Goal: Task Accomplishment & Management: Use online tool/utility

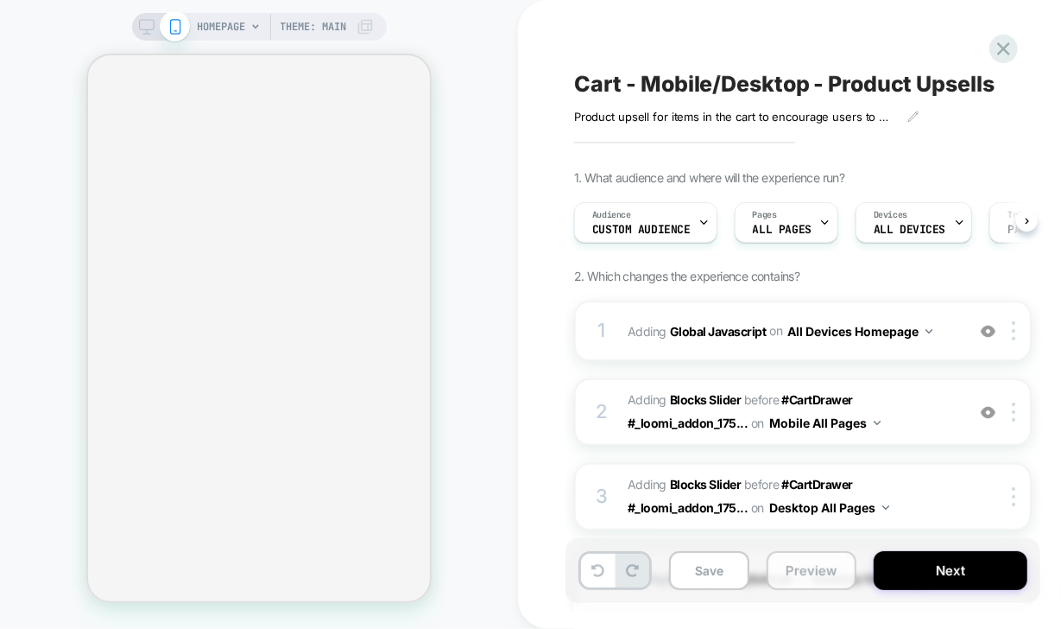
click at [806, 571] on button "Preview" at bounding box center [812, 570] width 90 height 39
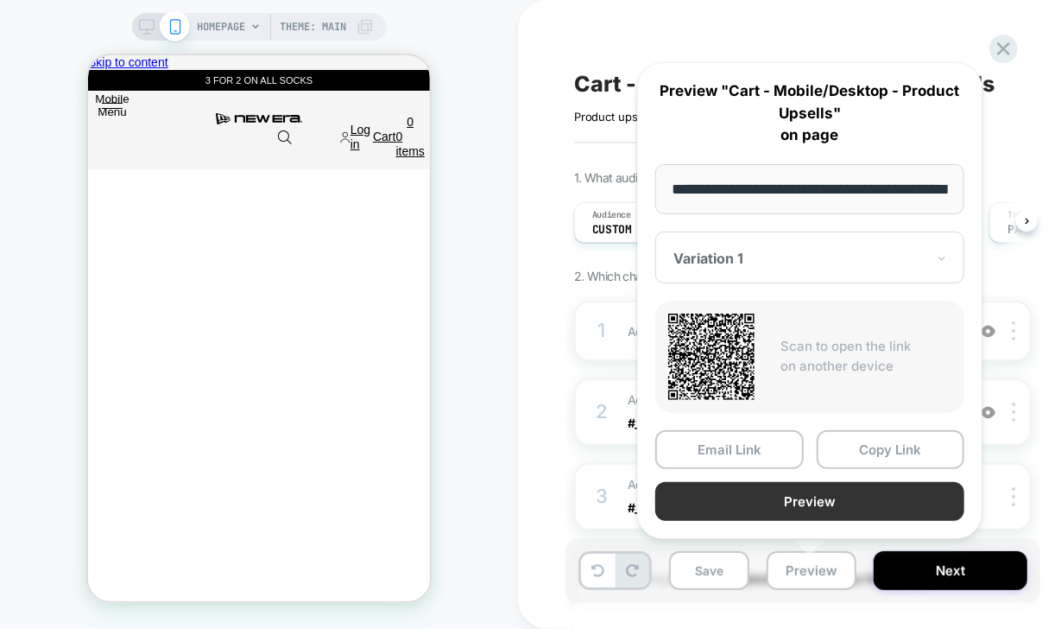
click at [860, 495] on button "Preview" at bounding box center [809, 501] width 309 height 39
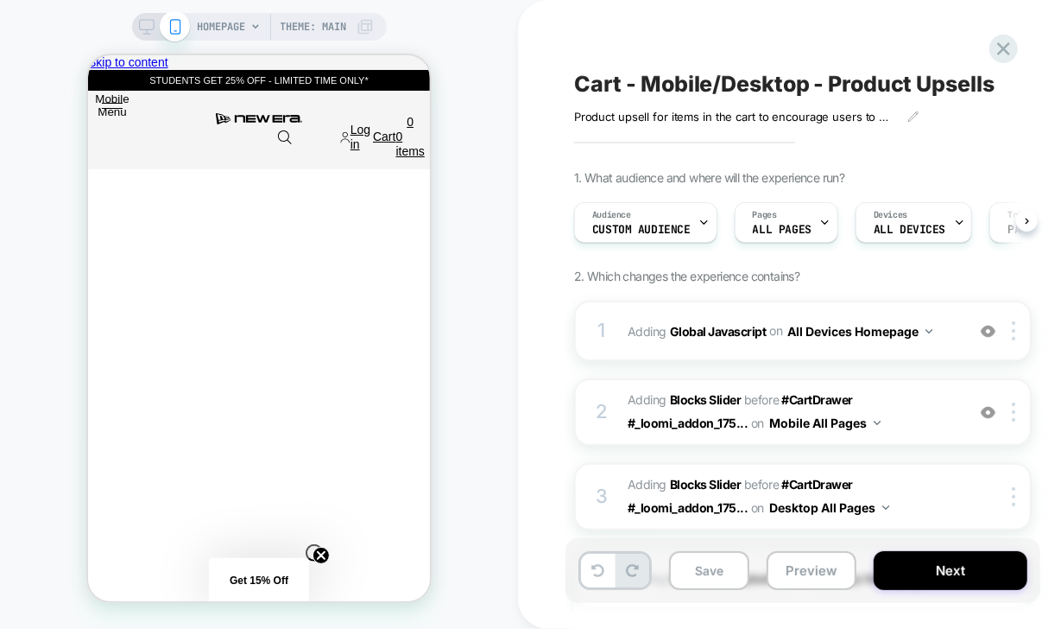
scroll to position [0, 1027]
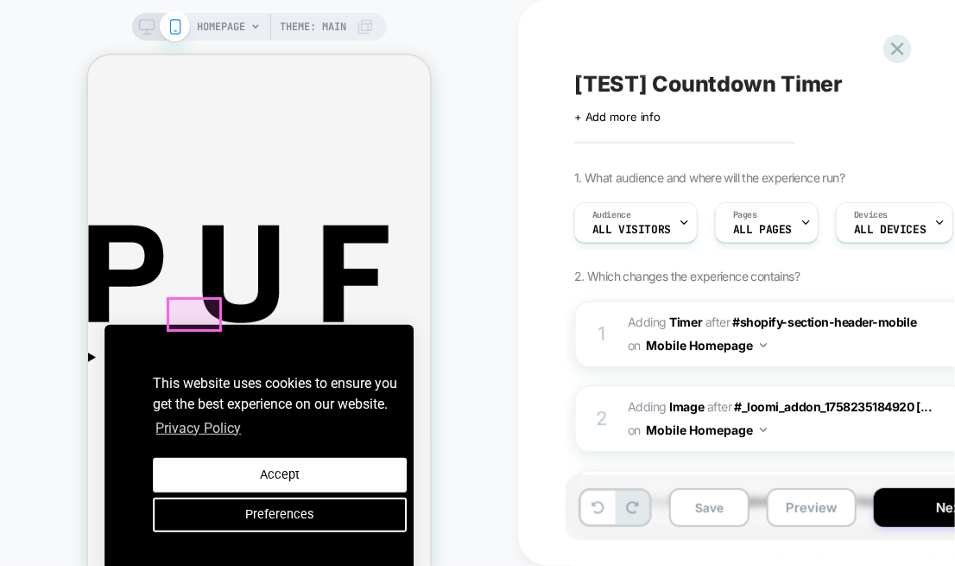
click at [87, 54] on button "Yes" at bounding box center [87, 54] width 0 height 0
click at [803, 503] on button "Preview" at bounding box center [812, 507] width 90 height 39
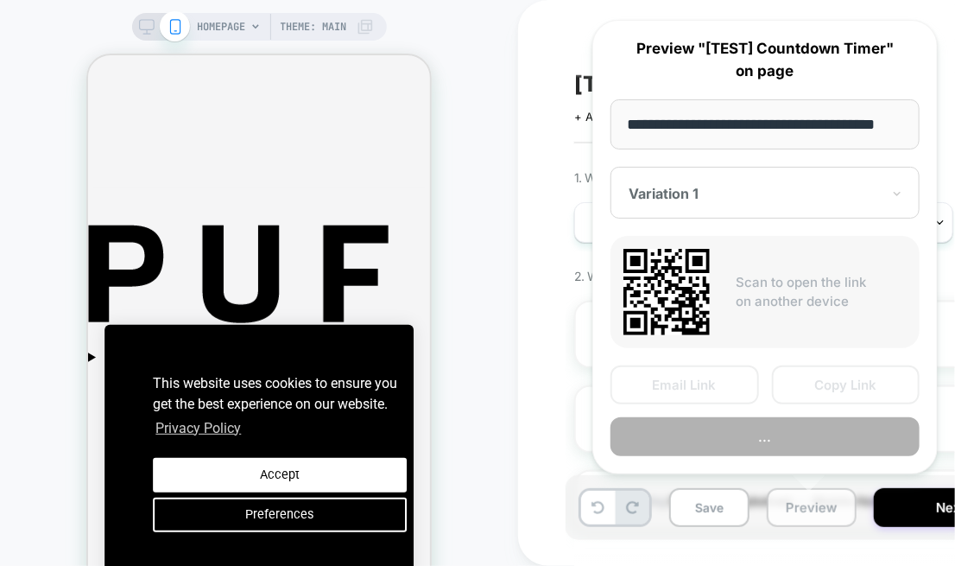
scroll to position [0, 30]
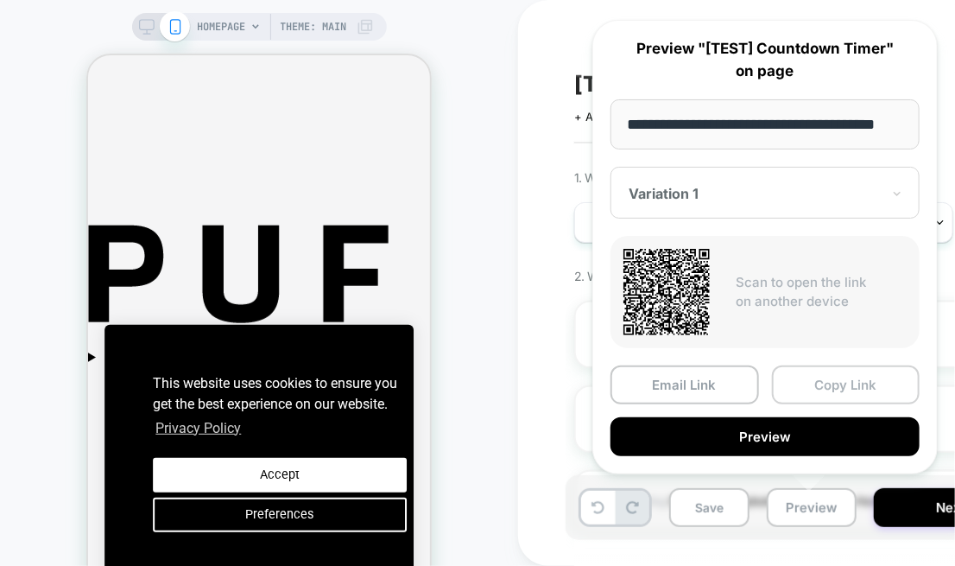
click at [844, 391] on button "Copy Link" at bounding box center [846, 384] width 149 height 39
click at [844, 391] on div "2 #_loomi_addon_1758446592354 Adding Image AFTER #_loomi_addon_1758235184920 [.…" at bounding box center [803, 418] width 458 height 67
click at [844, 391] on div "[TEST] Countdown Timer Click to edit experience details + Add more info 1. What…" at bounding box center [898, 283] width 760 height 566
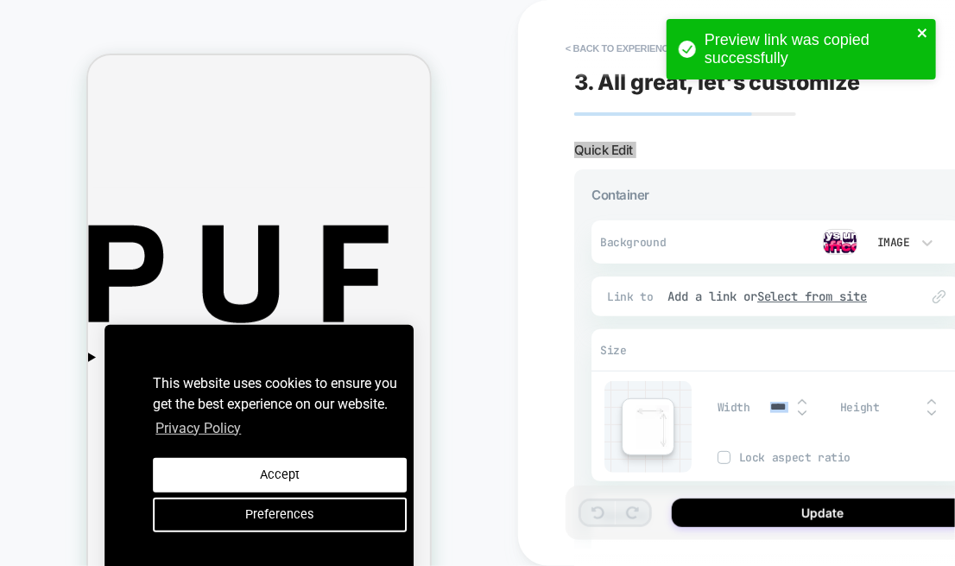
click at [923, 26] on icon "close" at bounding box center [923, 33] width 12 height 14
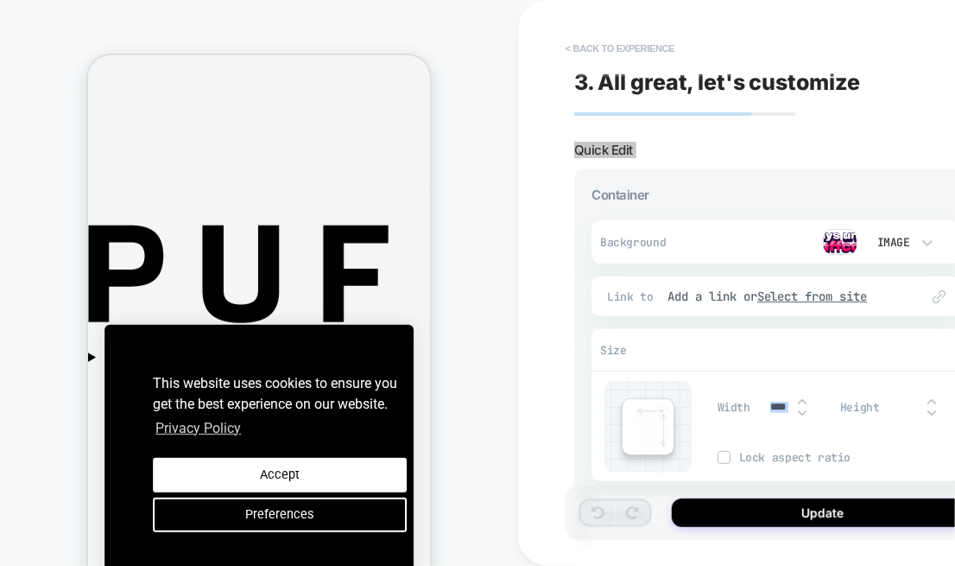
click at [572, 43] on button "< Back to experience" at bounding box center [620, 49] width 126 height 28
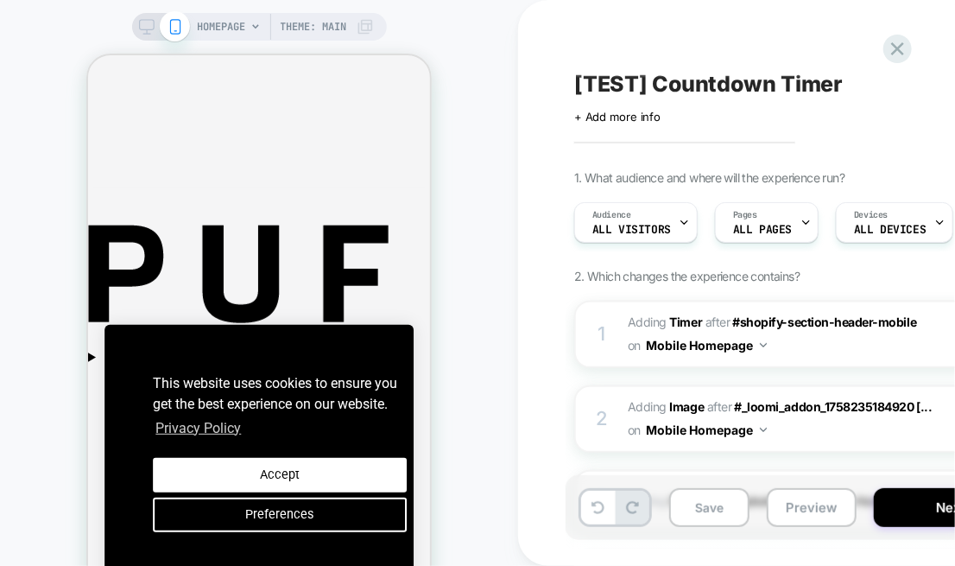
click at [686, 82] on span "[TEST] Countdown Timer" at bounding box center [708, 84] width 269 height 26
click at [686, 82] on textarea "**********" at bounding box center [746, 84] width 344 height 26
click at [805, 503] on button "Preview" at bounding box center [812, 507] width 90 height 39
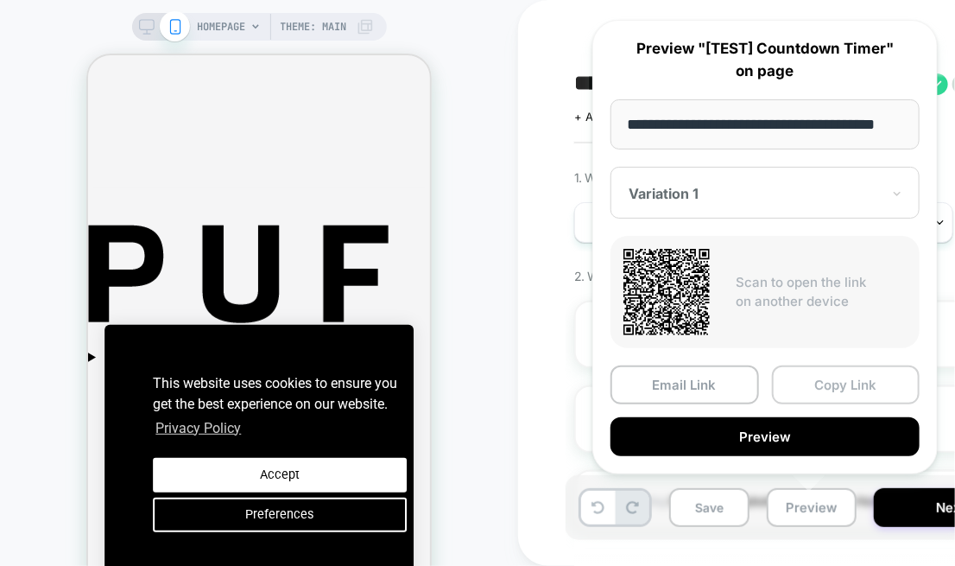
click at [845, 382] on button "Copy Link" at bounding box center [846, 384] width 149 height 39
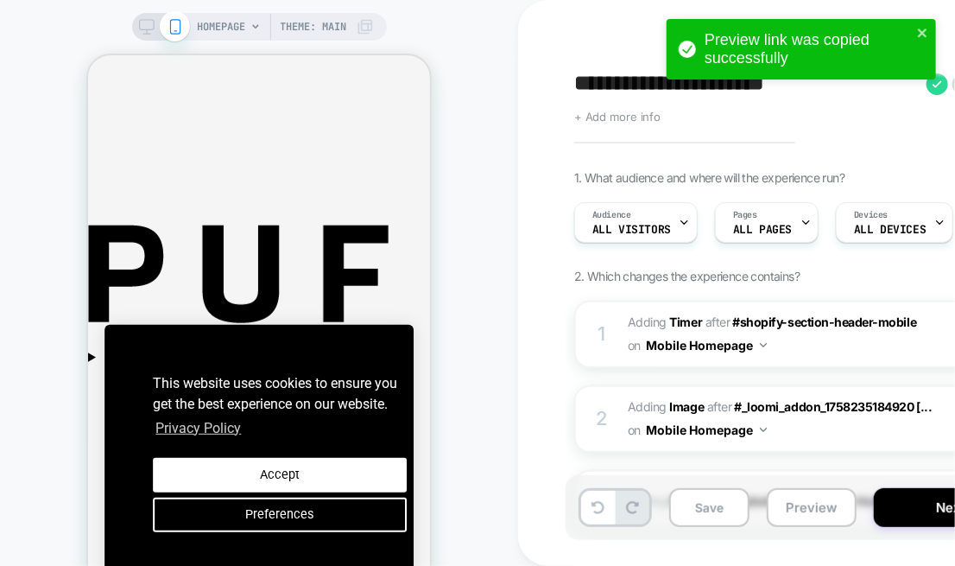
click at [632, 116] on span "+ Add more info" at bounding box center [617, 117] width 86 height 14
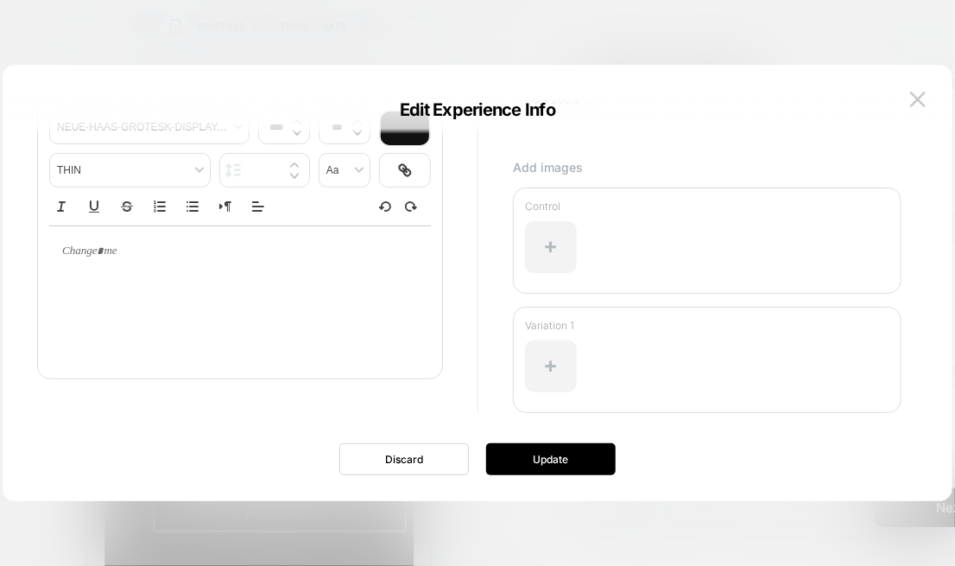
scroll to position [172, 0]
click at [913, 88] on button at bounding box center [918, 99] width 26 height 26
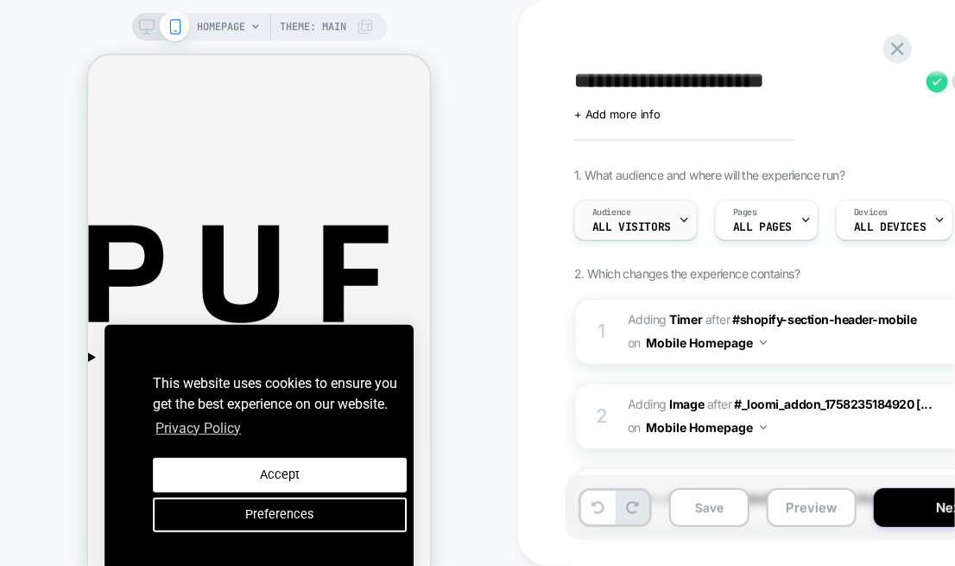
scroll to position [0, 0]
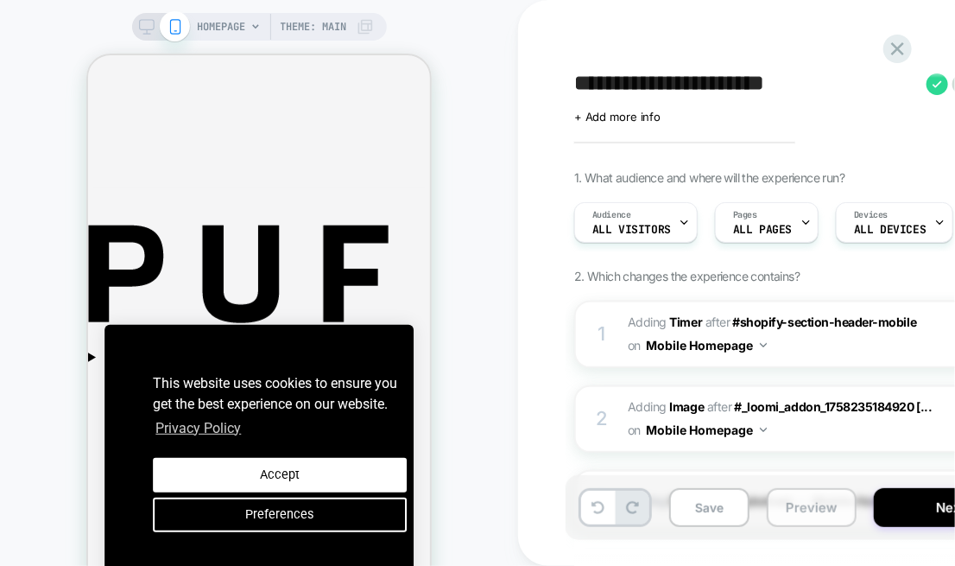
click at [786, 501] on button "Preview" at bounding box center [812, 507] width 90 height 39
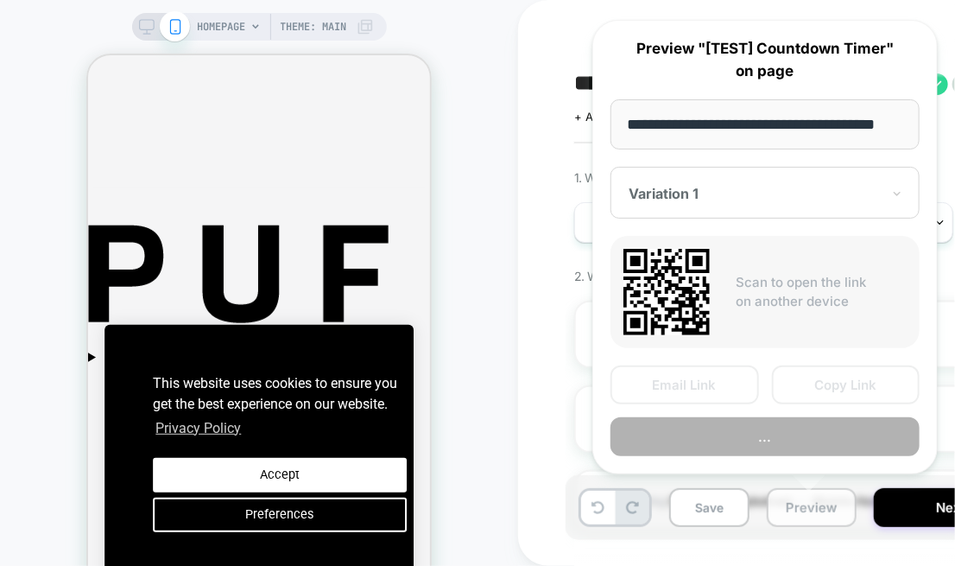
scroll to position [0, 30]
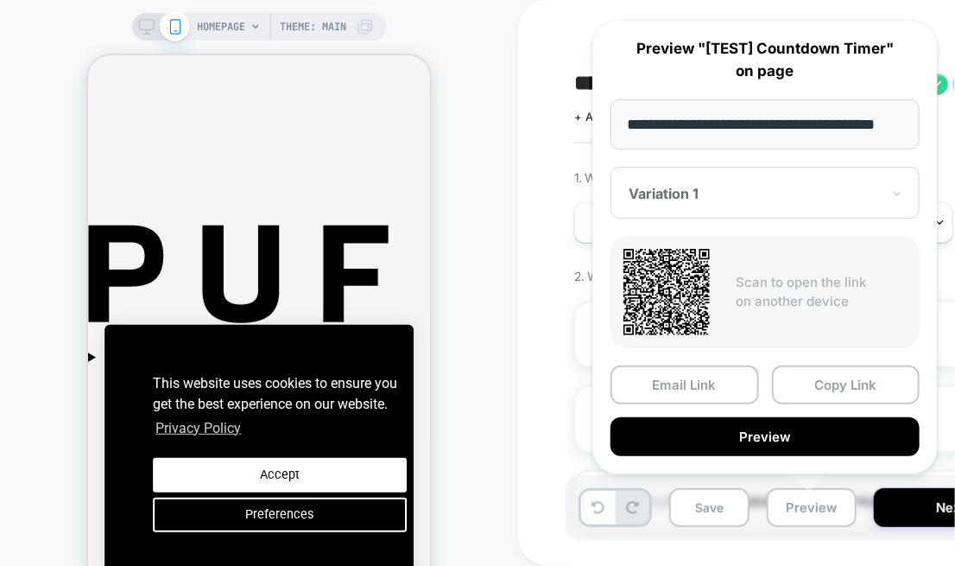
click at [679, 178] on div "Variation 1" at bounding box center [764, 193] width 309 height 52
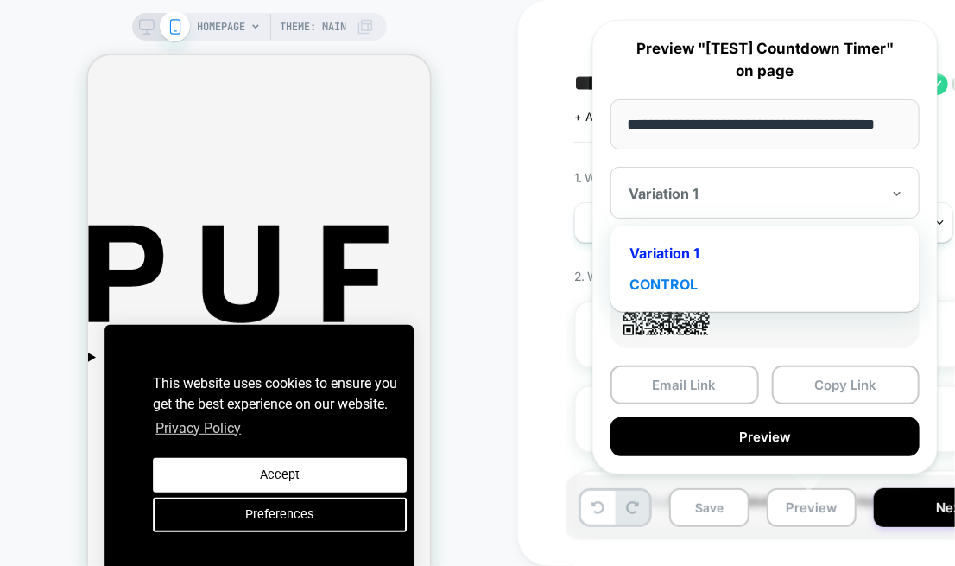
click at [686, 285] on div "CONTROL" at bounding box center [765, 284] width 292 height 31
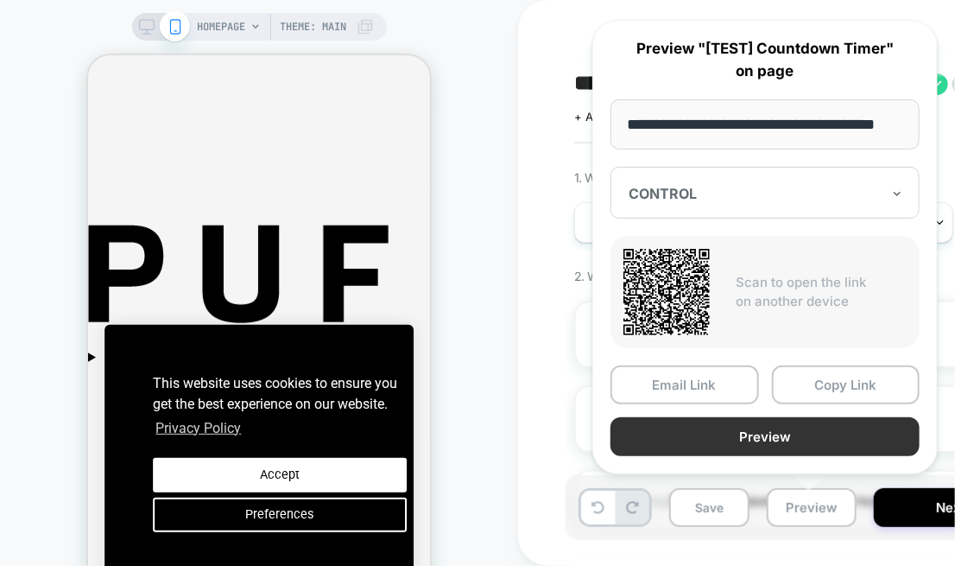
click at [787, 437] on button "Preview" at bounding box center [764, 436] width 309 height 39
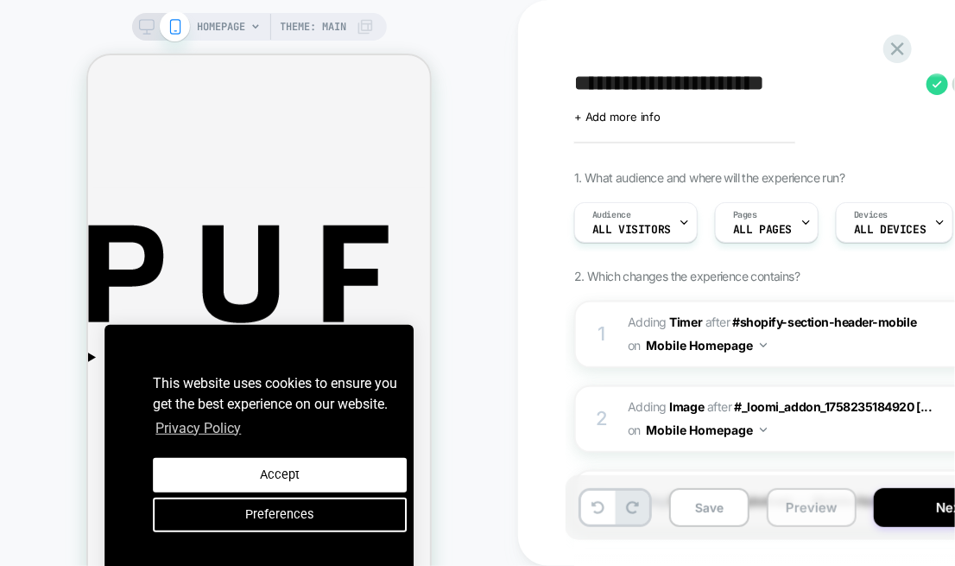
click at [800, 514] on button "Preview" at bounding box center [812, 507] width 90 height 39
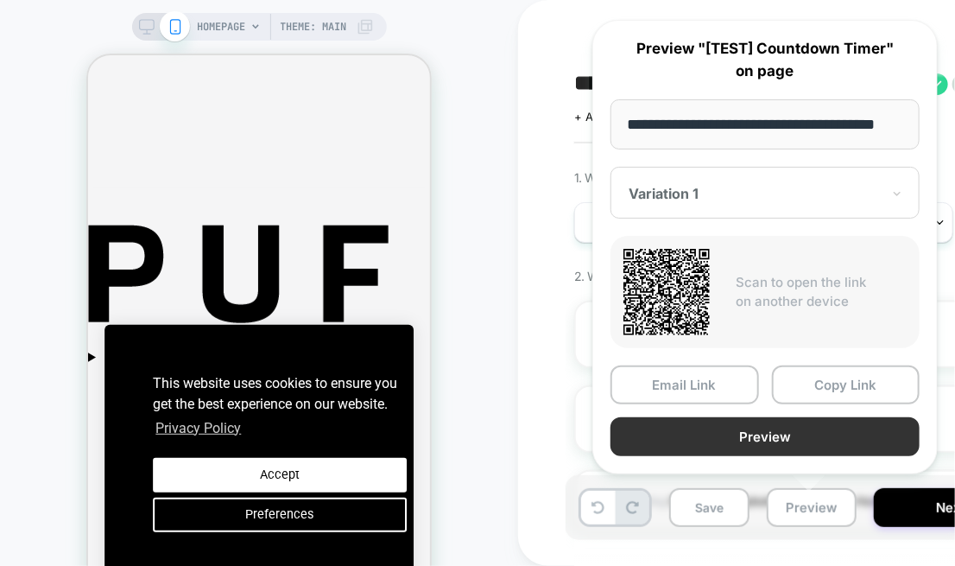
click at [803, 427] on button "Preview" at bounding box center [764, 436] width 309 height 39
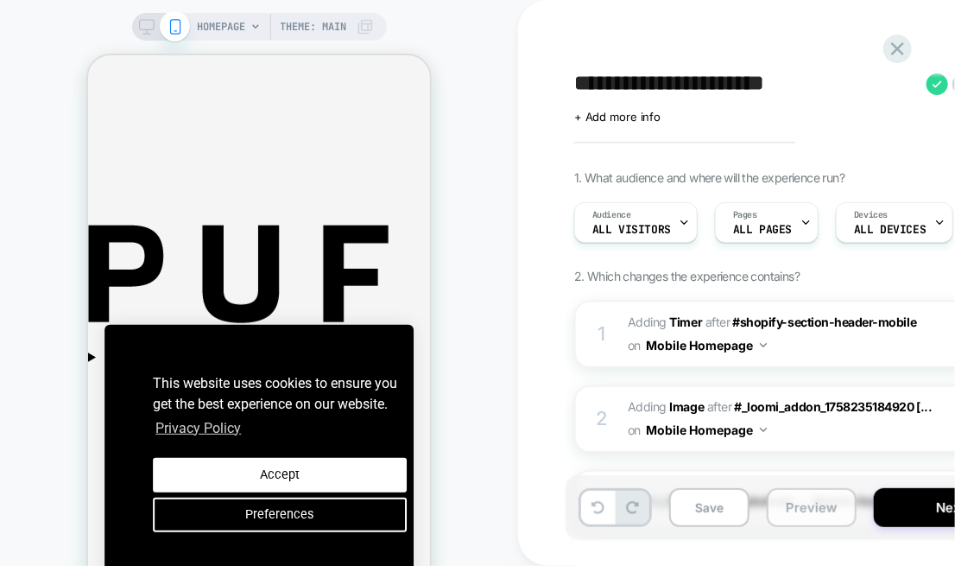
click at [785, 511] on button "Preview" at bounding box center [812, 507] width 90 height 39
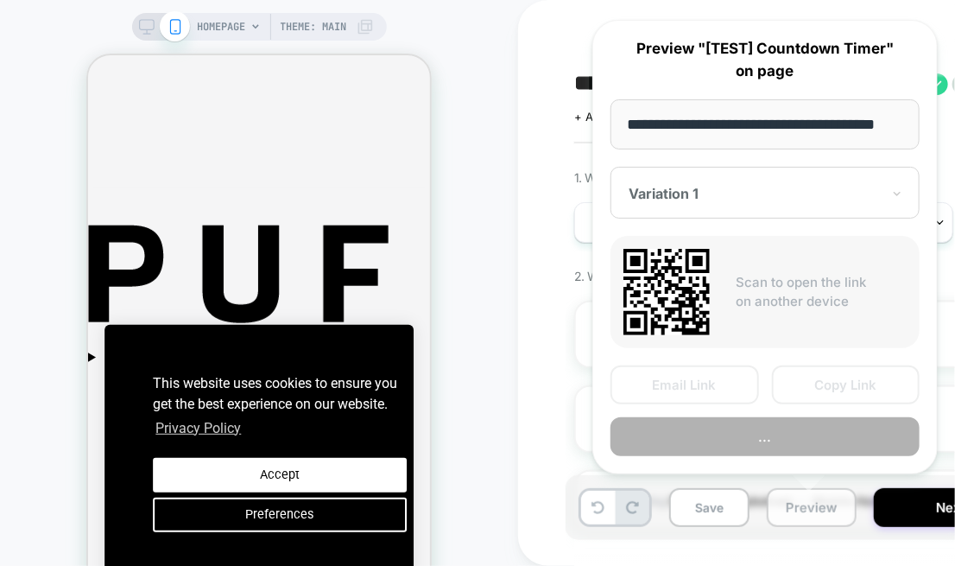
scroll to position [0, 30]
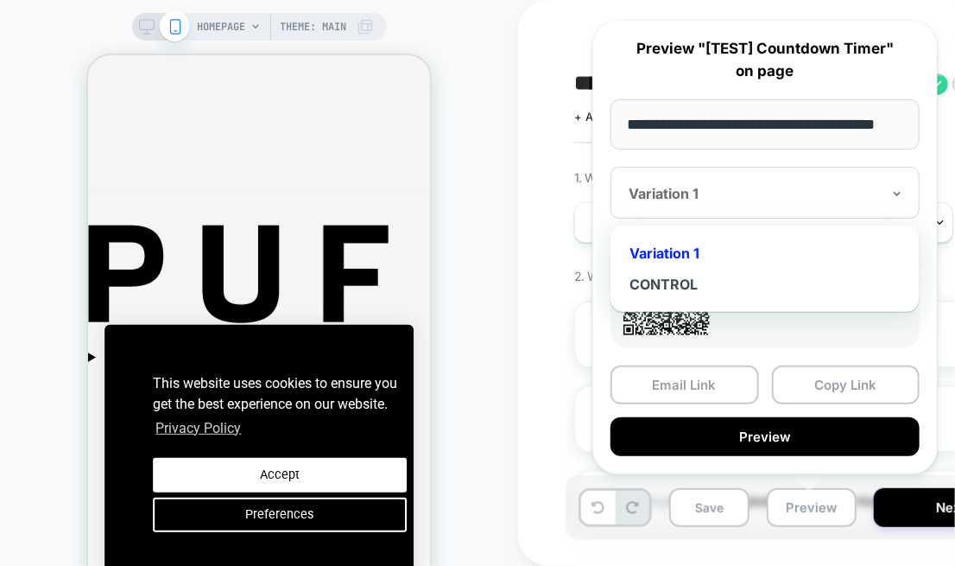
click at [723, 183] on div "Variation 1" at bounding box center [755, 193] width 256 height 21
click at [703, 294] on div "CONTROL" at bounding box center [765, 284] width 292 height 31
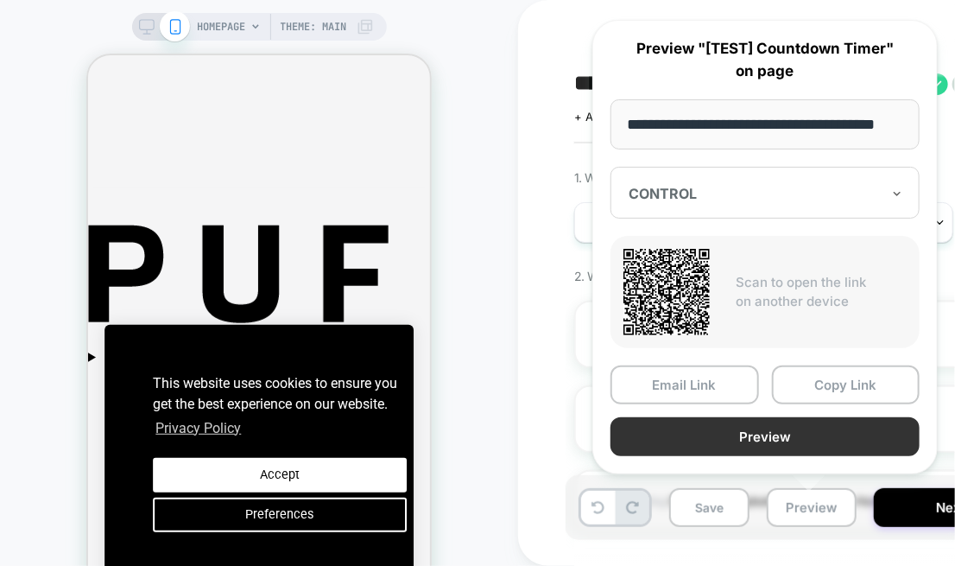
click at [799, 439] on button "Preview" at bounding box center [764, 436] width 309 height 39
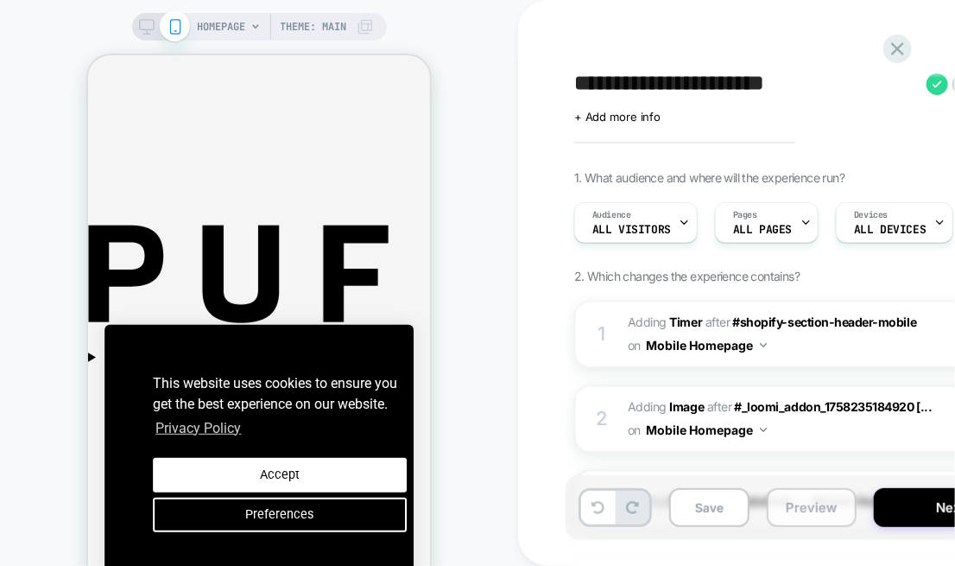
click at [799, 509] on button "Preview" at bounding box center [812, 507] width 90 height 39
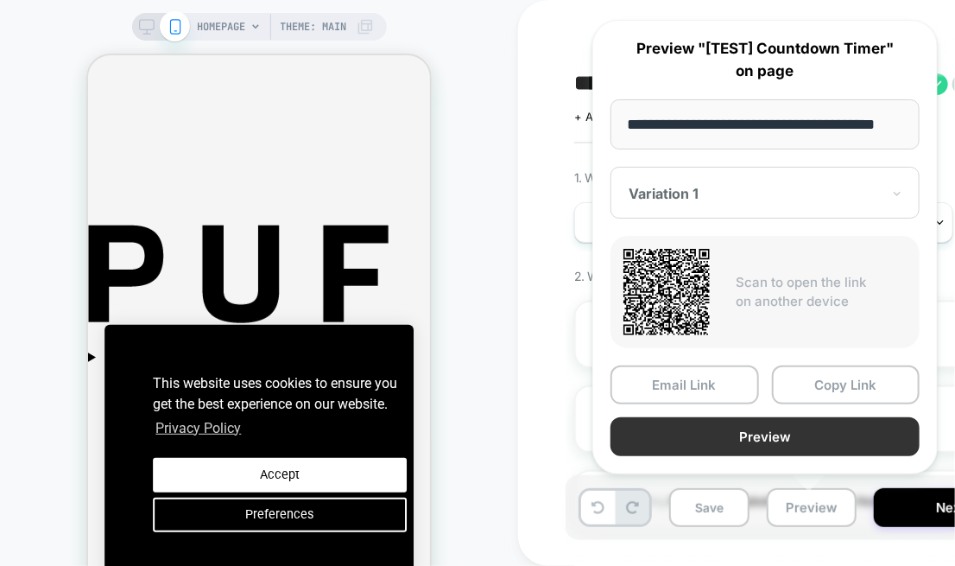
click at [831, 421] on button "Preview" at bounding box center [764, 436] width 309 height 39
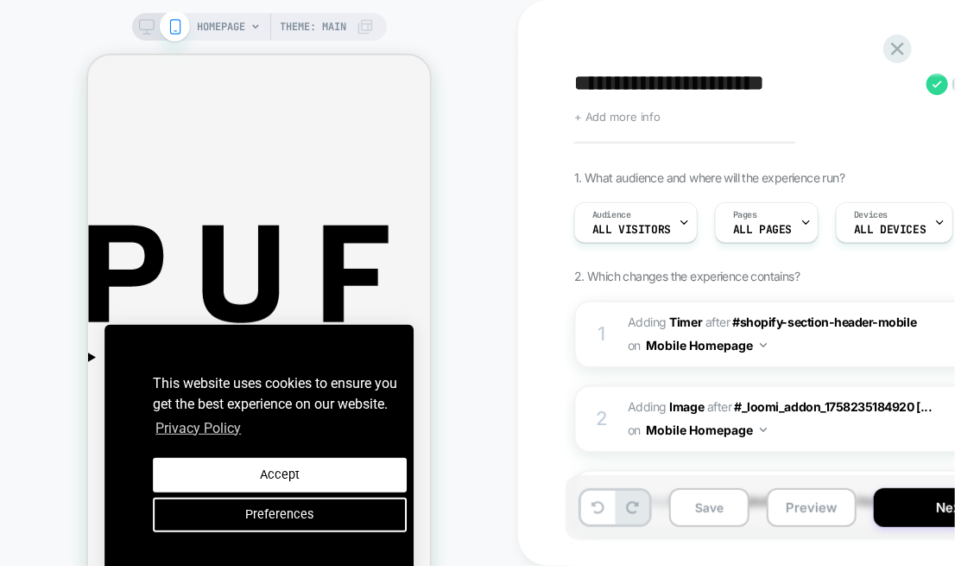
click at [629, 120] on span "+ Add more info" at bounding box center [617, 117] width 86 height 14
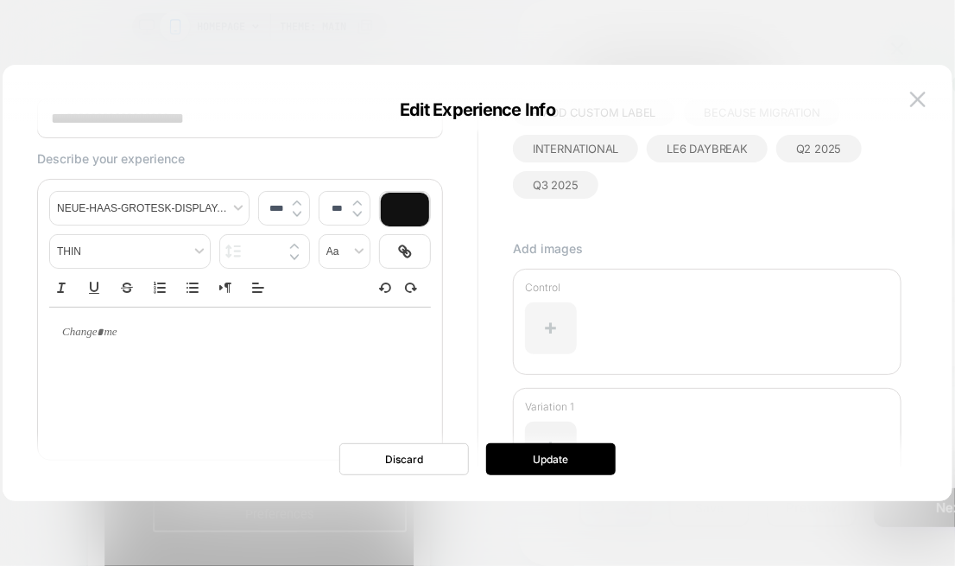
scroll to position [86, 0]
click at [550, 313] on div at bounding box center [551, 326] width 52 height 52
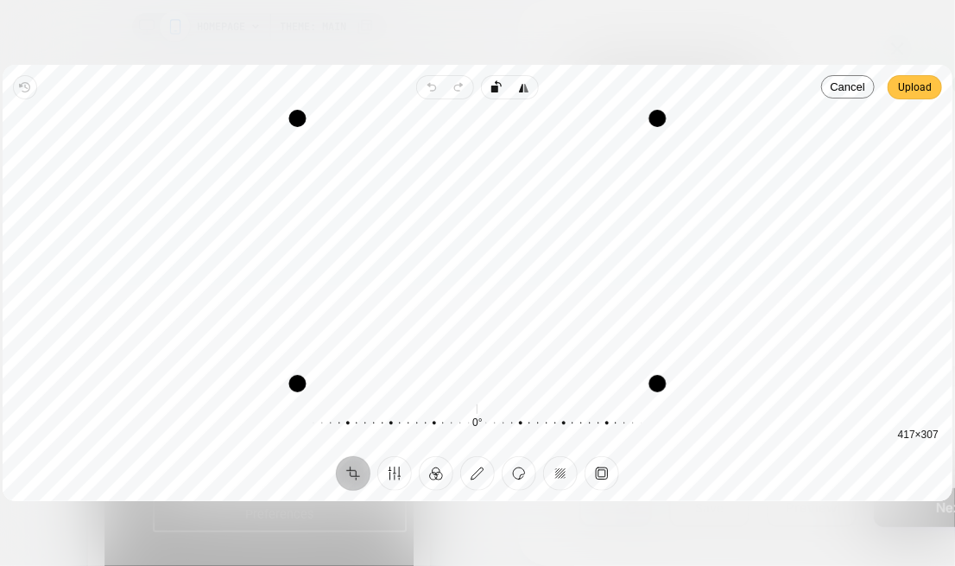
click at [901, 95] on span "Upload" at bounding box center [915, 87] width 34 height 21
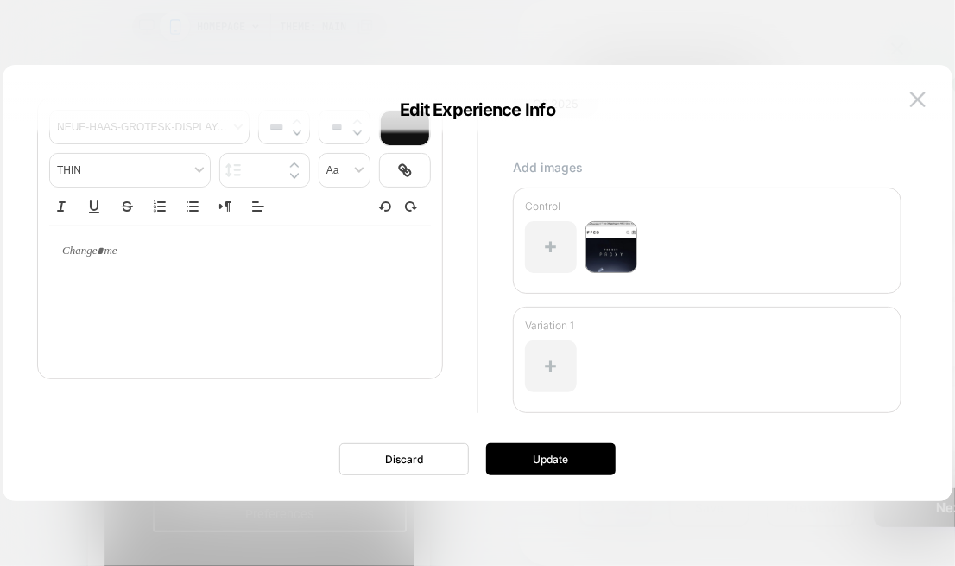
scroll to position [172, 0]
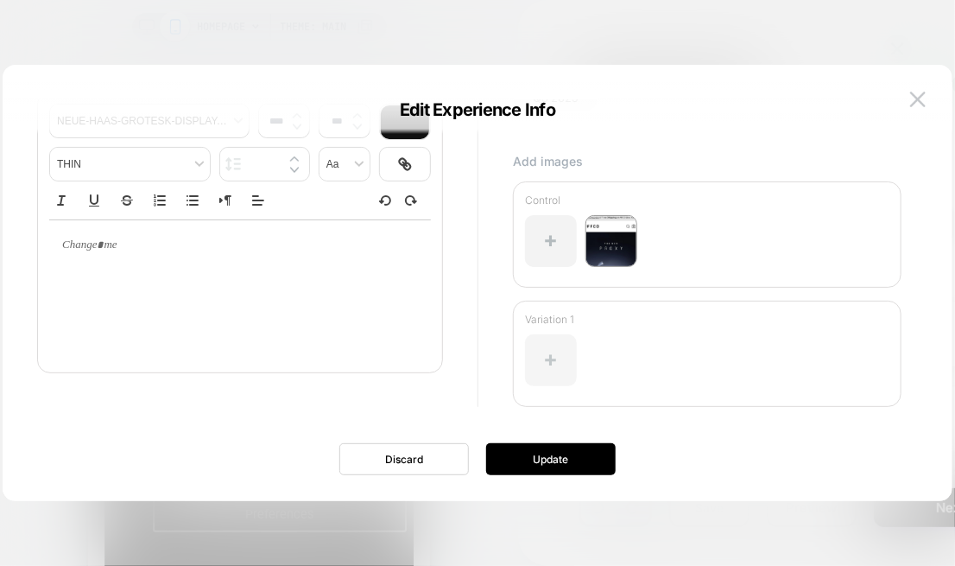
click at [549, 351] on div at bounding box center [551, 360] width 52 height 52
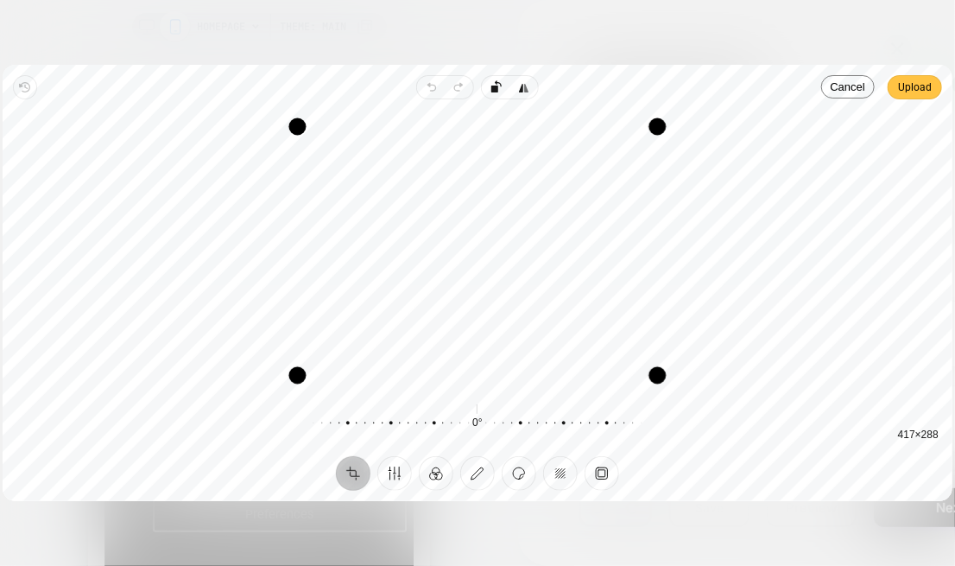
click at [929, 89] on span "Upload" at bounding box center [915, 87] width 34 height 21
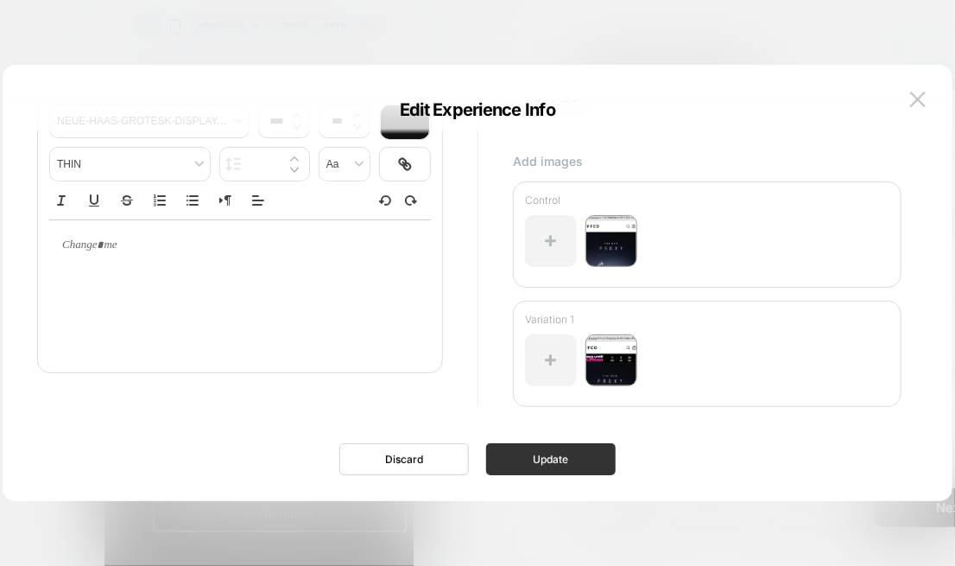
click at [556, 448] on button "Update" at bounding box center [551, 459] width 130 height 32
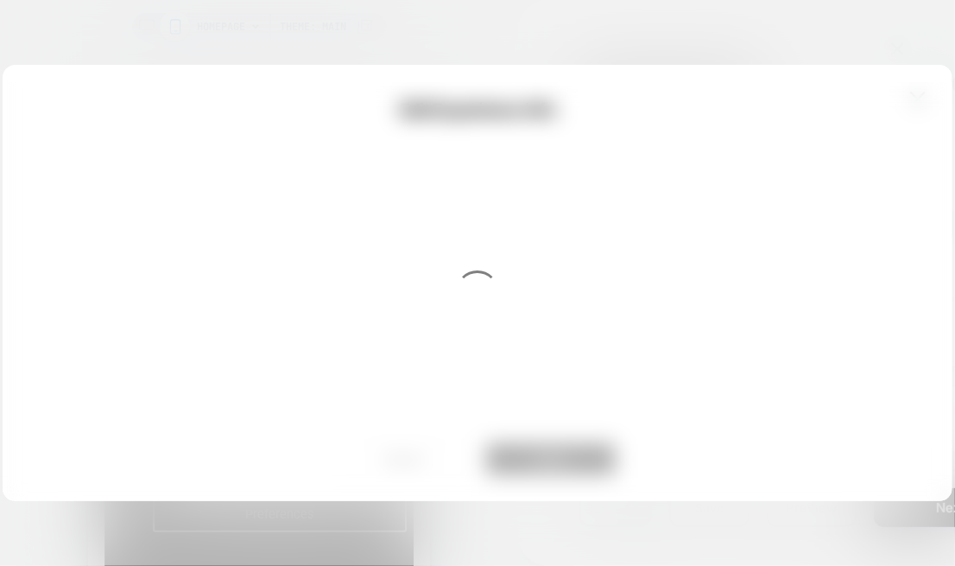
scroll to position [0, 0]
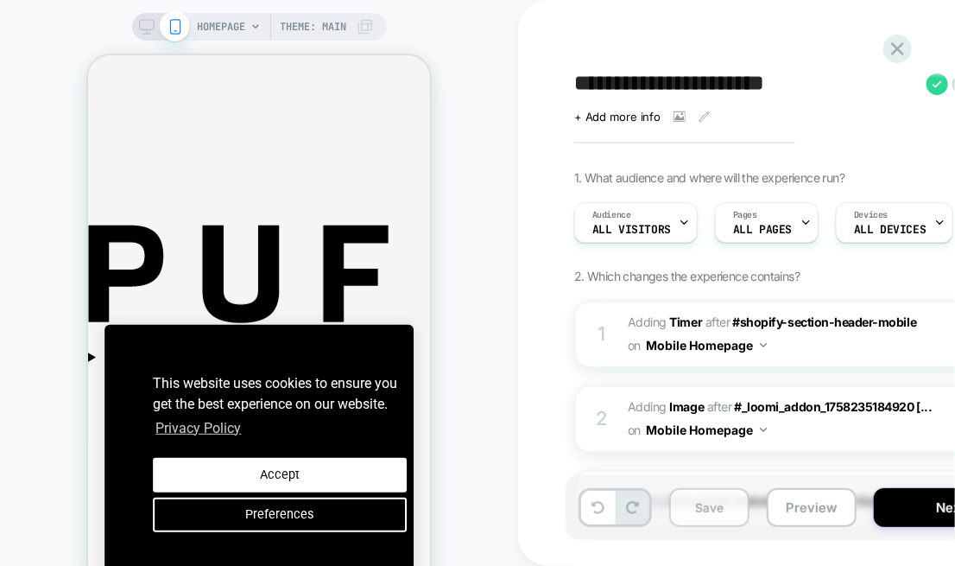
click at [691, 504] on button "Save" at bounding box center [709, 507] width 80 height 39
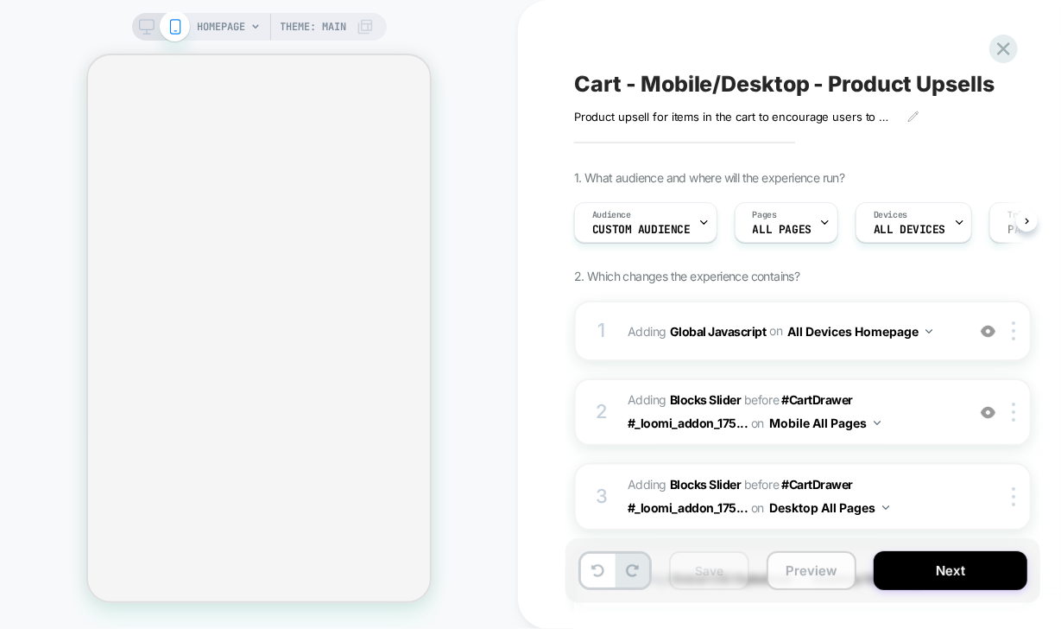
click at [794, 570] on button "Preview" at bounding box center [812, 570] width 90 height 39
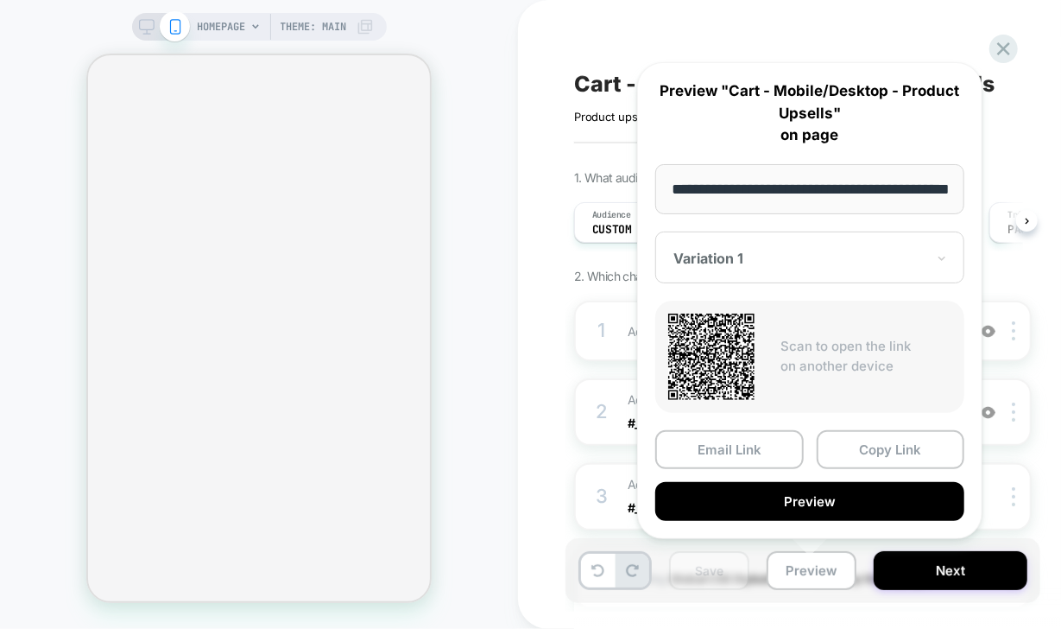
click at [818, 261] on div at bounding box center [799, 258] width 252 height 17
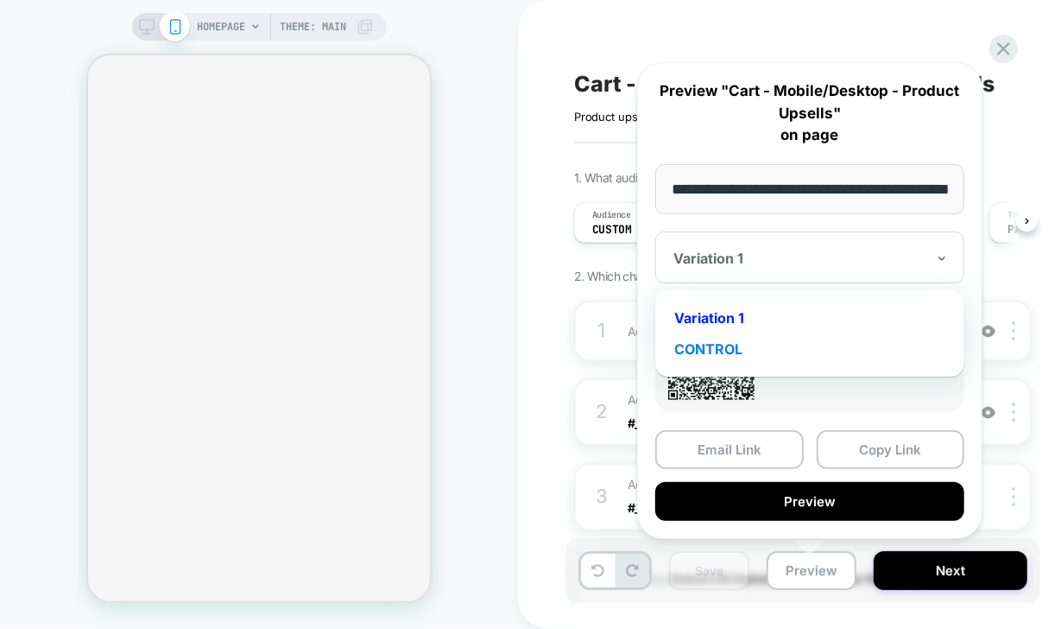
click at [760, 358] on div "CONTROL" at bounding box center [810, 348] width 292 height 31
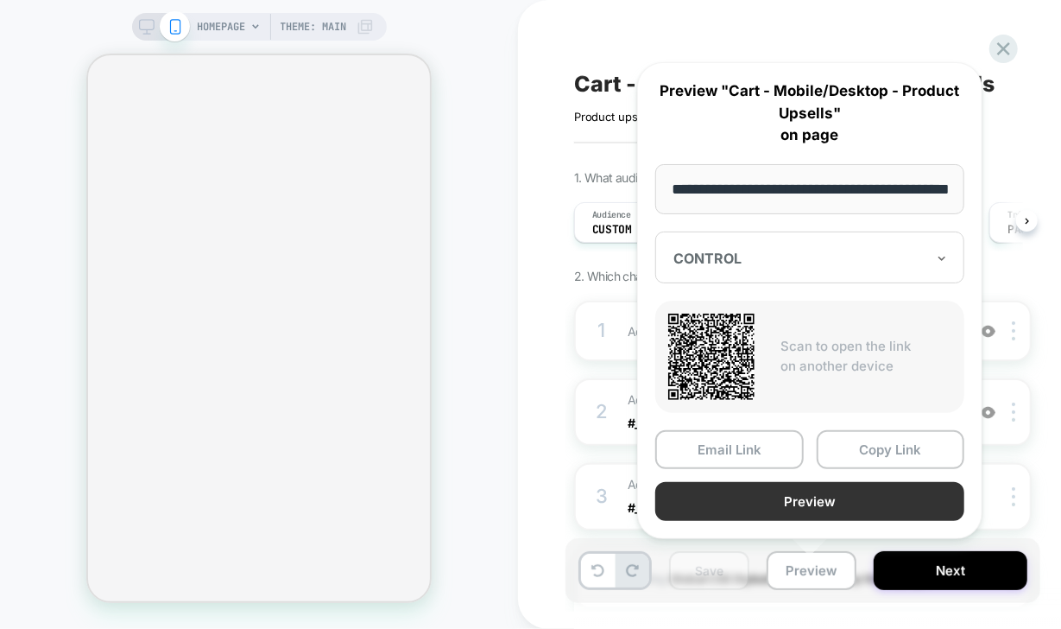
click at [814, 500] on button "Preview" at bounding box center [809, 501] width 309 height 39
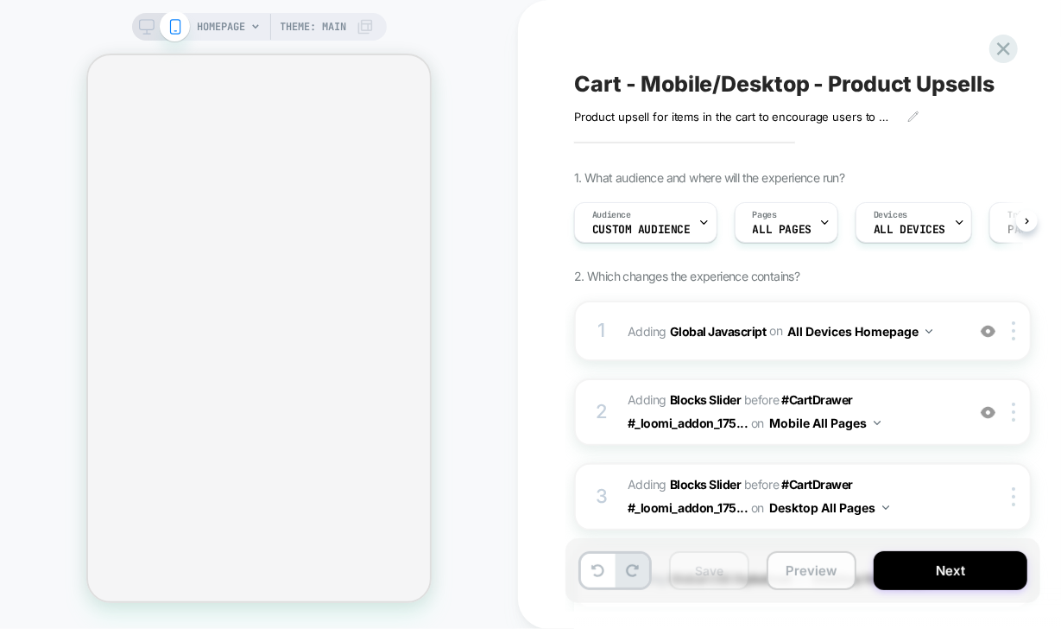
click at [802, 572] on button "Preview" at bounding box center [812, 570] width 90 height 39
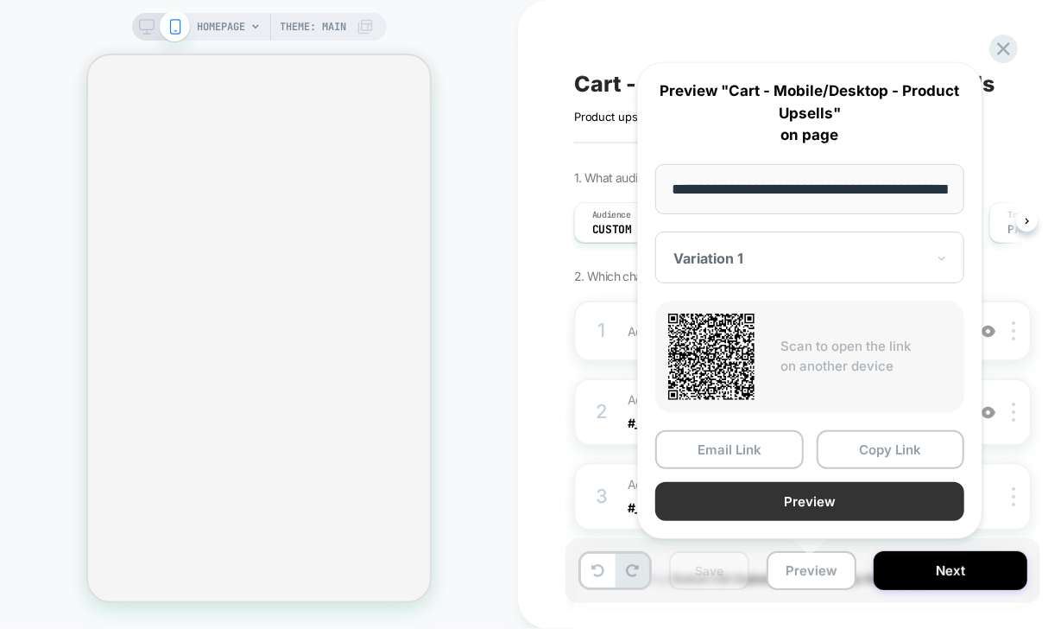
click at [849, 500] on button "Preview" at bounding box center [809, 501] width 309 height 39
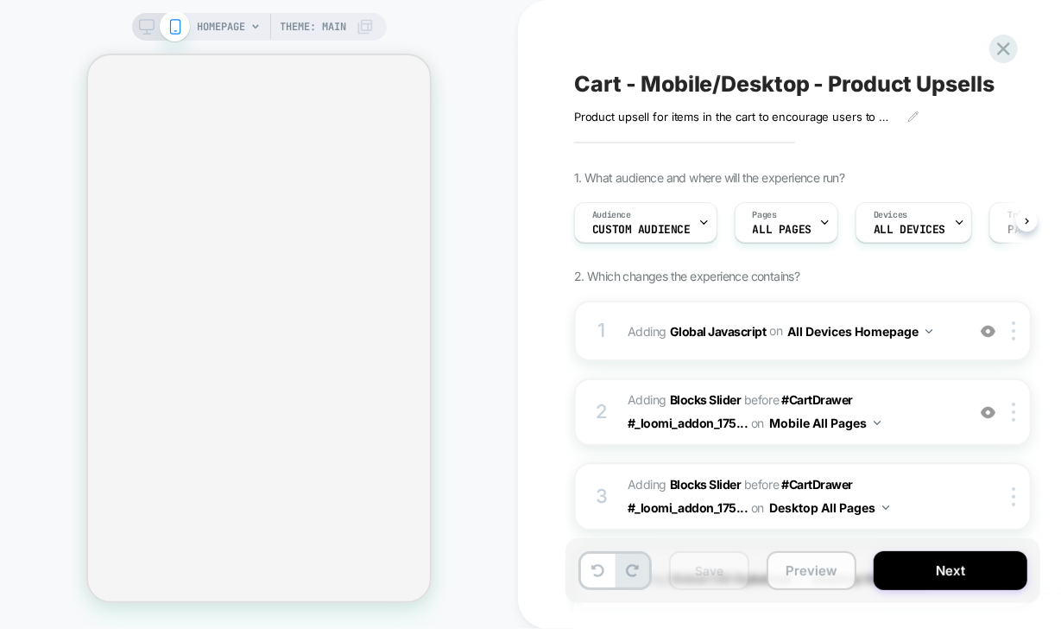
click at [813, 563] on button "Preview" at bounding box center [812, 570] width 90 height 39
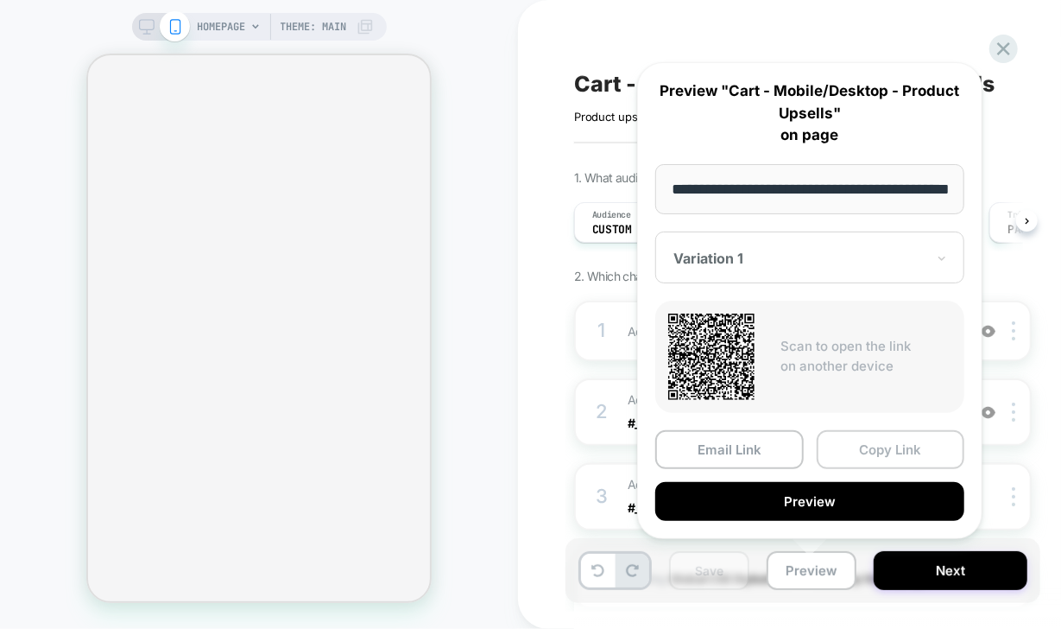
click at [892, 440] on button "Copy Link" at bounding box center [891, 449] width 149 height 39
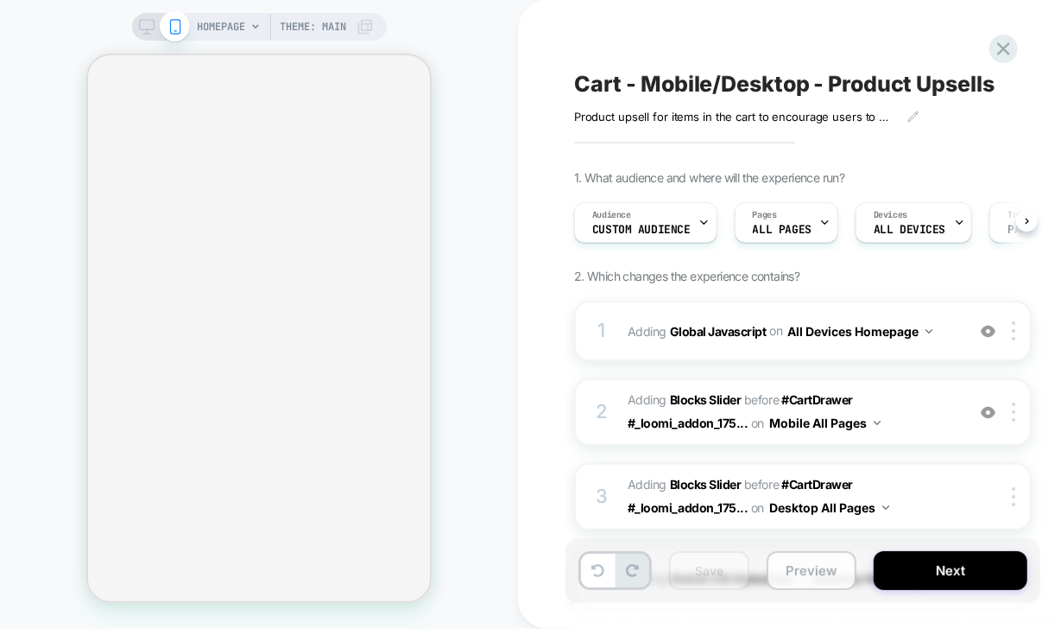
click at [823, 574] on button "Preview" at bounding box center [812, 570] width 90 height 39
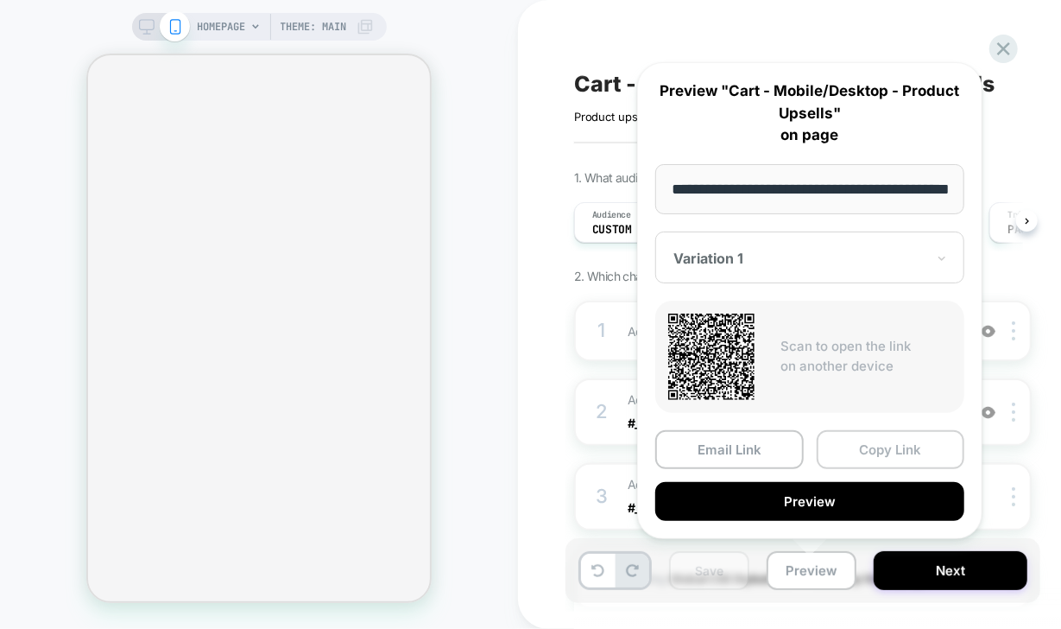
click at [920, 448] on button "Copy Link" at bounding box center [891, 449] width 149 height 39
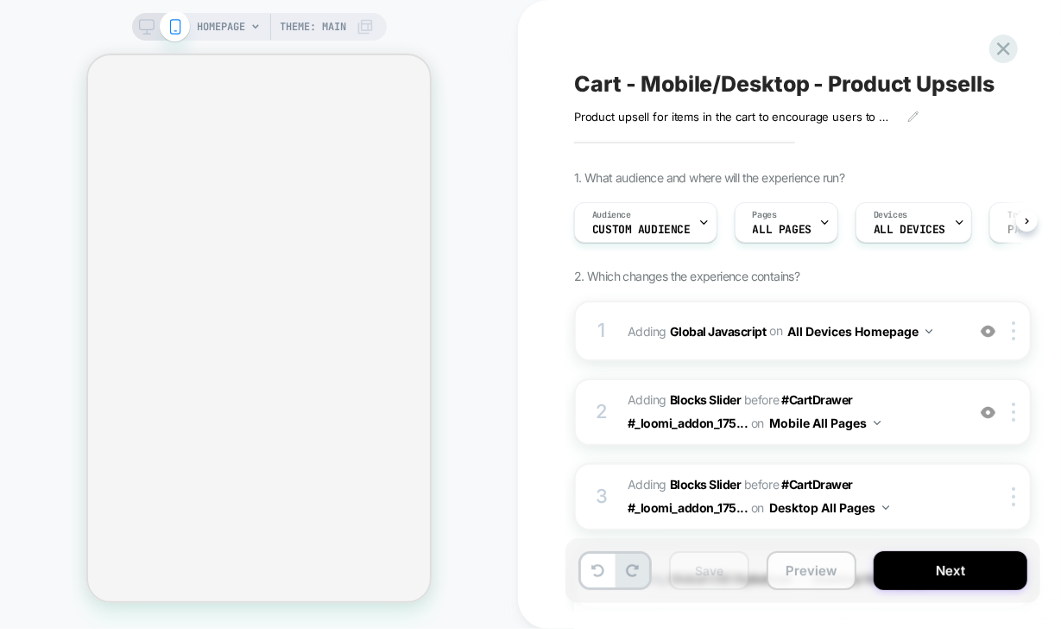
click at [815, 568] on button "Preview" at bounding box center [812, 570] width 90 height 39
click at [808, 568] on button "Preview" at bounding box center [812, 570] width 90 height 39
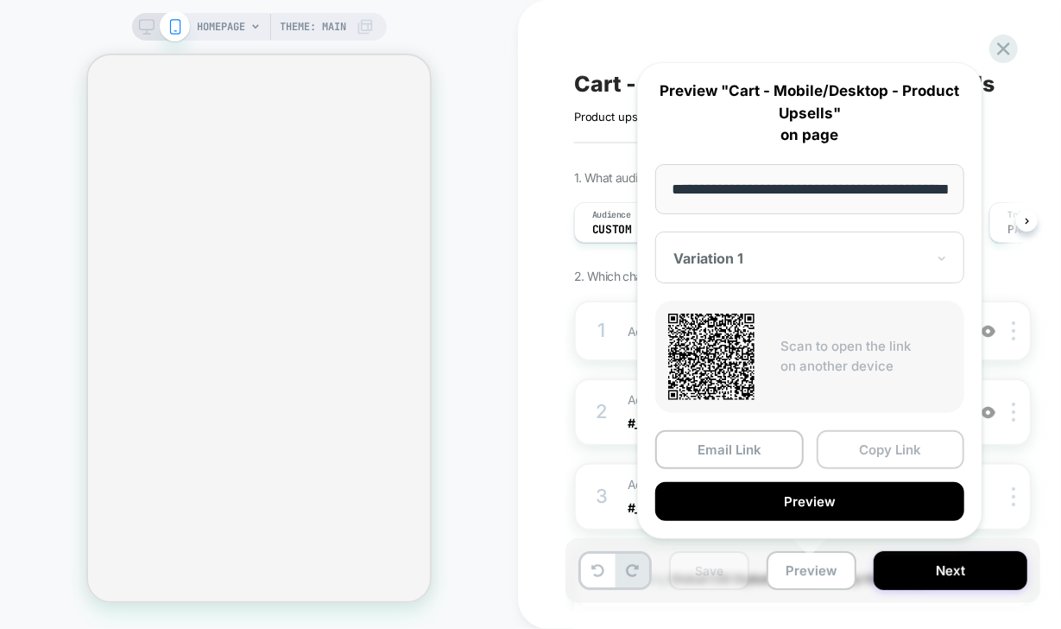
click at [894, 443] on button "Copy Link" at bounding box center [891, 449] width 149 height 39
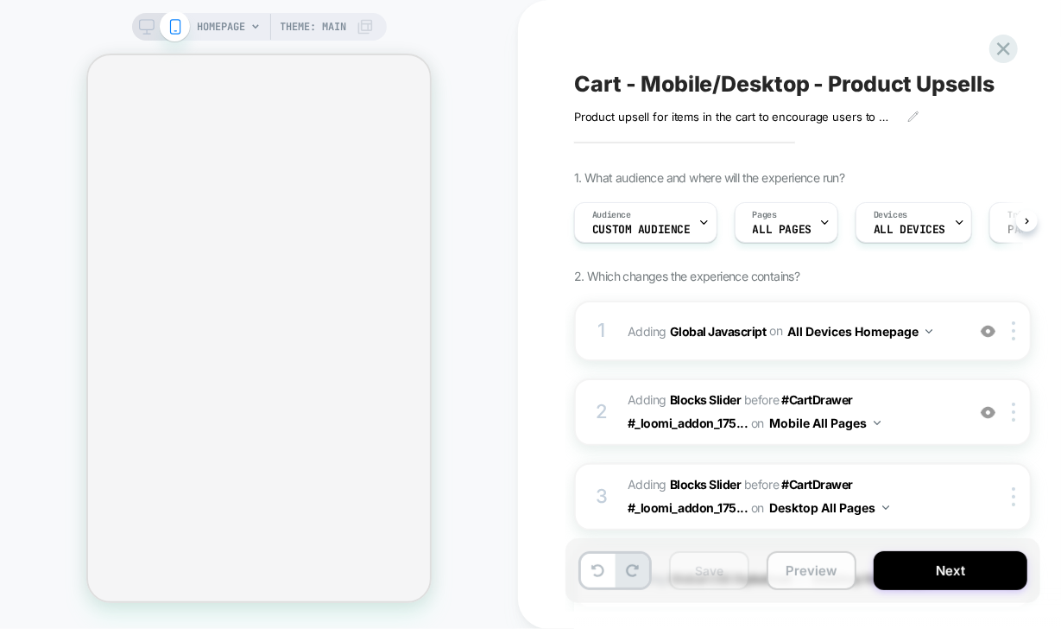
click at [820, 579] on button "Preview" at bounding box center [812, 570] width 90 height 39
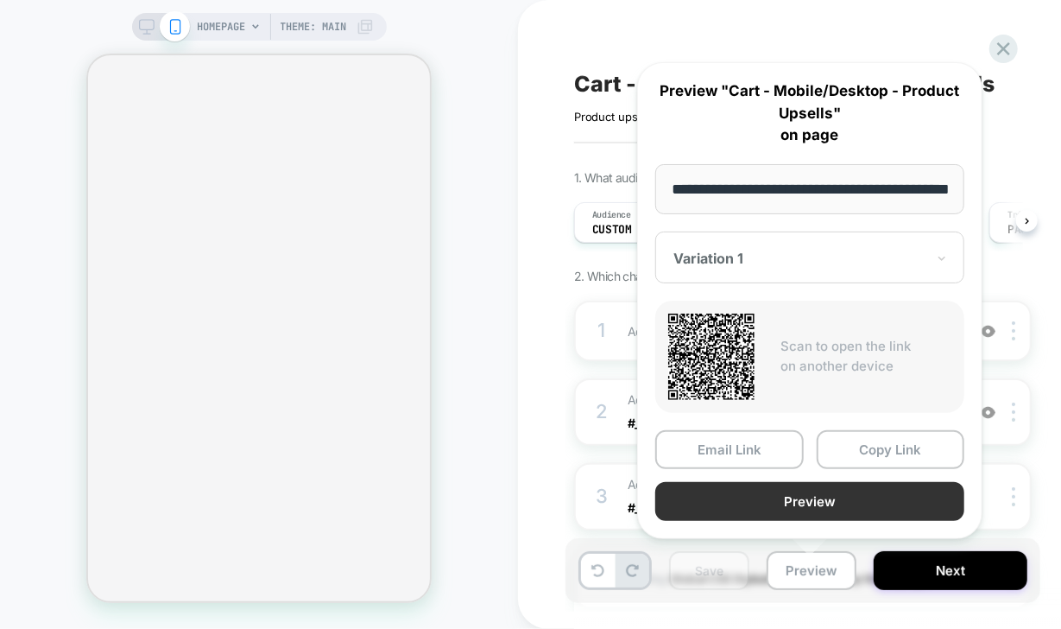
click at [861, 490] on button "Preview" at bounding box center [809, 501] width 309 height 39
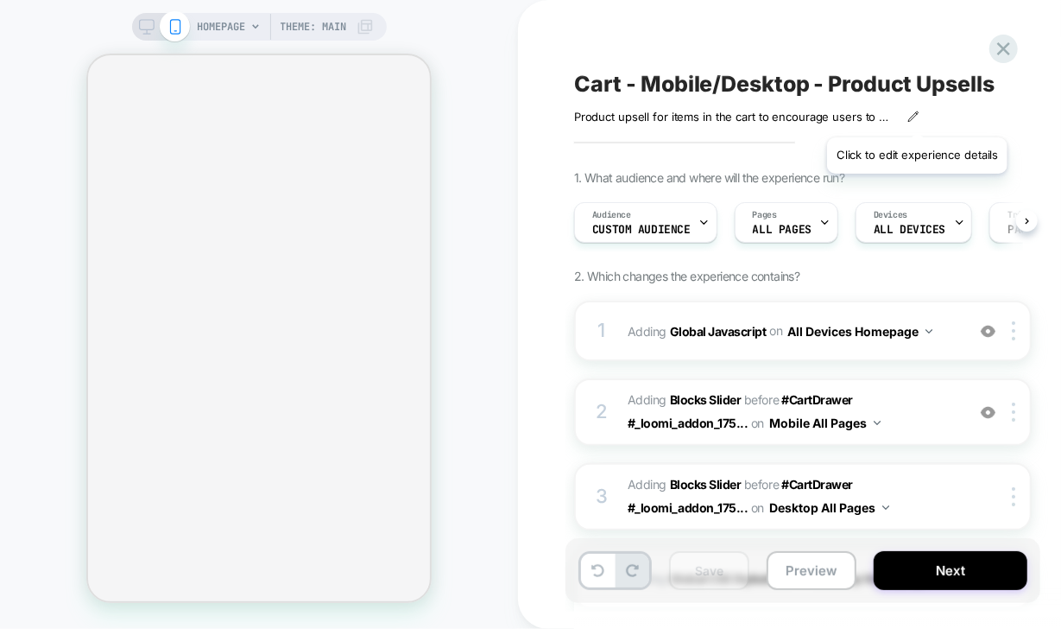
click at [916, 116] on icon at bounding box center [912, 115] width 9 height 9
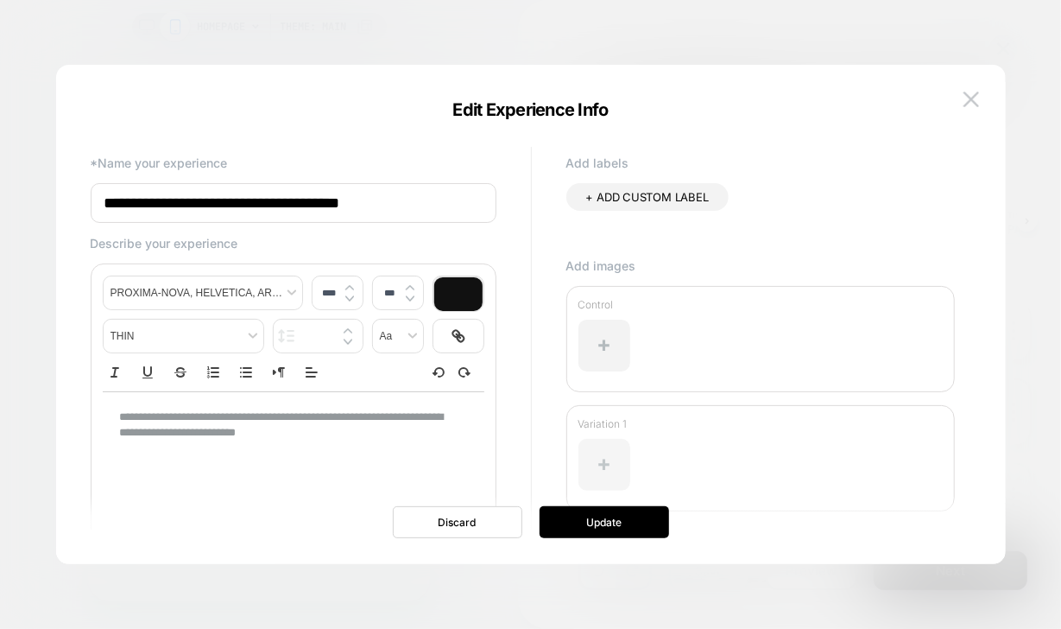
click at [610, 452] on div at bounding box center [604, 465] width 52 height 52
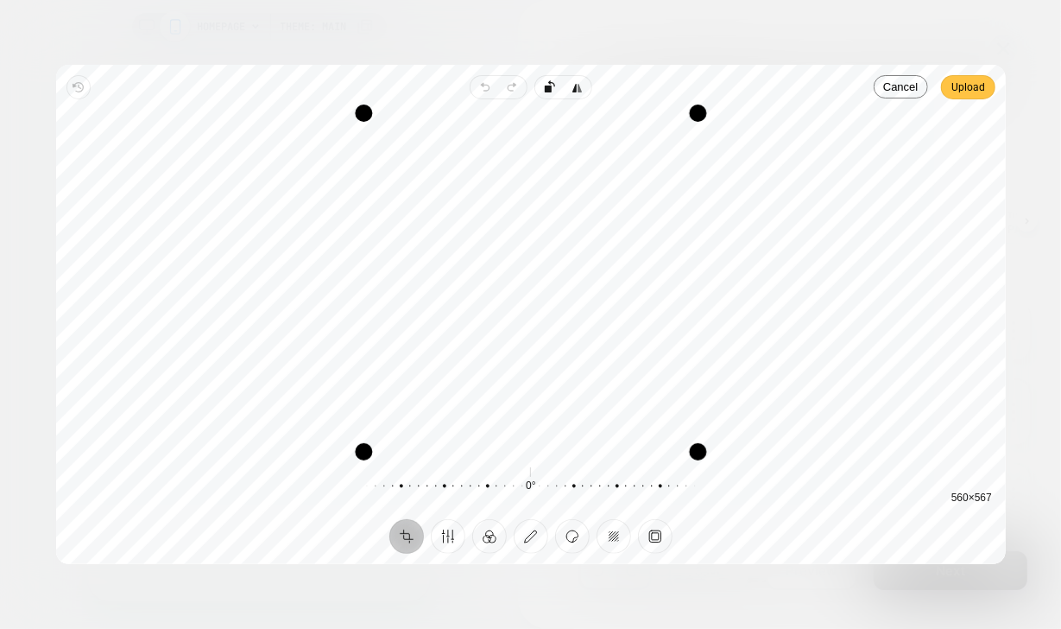
click at [959, 90] on span "Upload" at bounding box center [968, 87] width 34 height 21
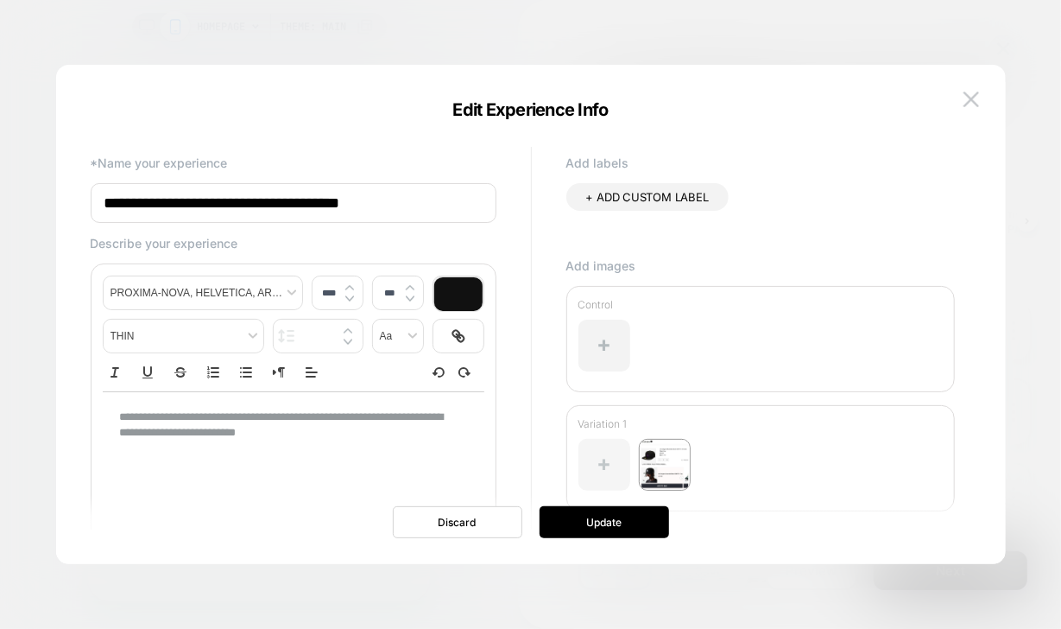
click at [604, 461] on div at bounding box center [604, 465] width 52 height 52
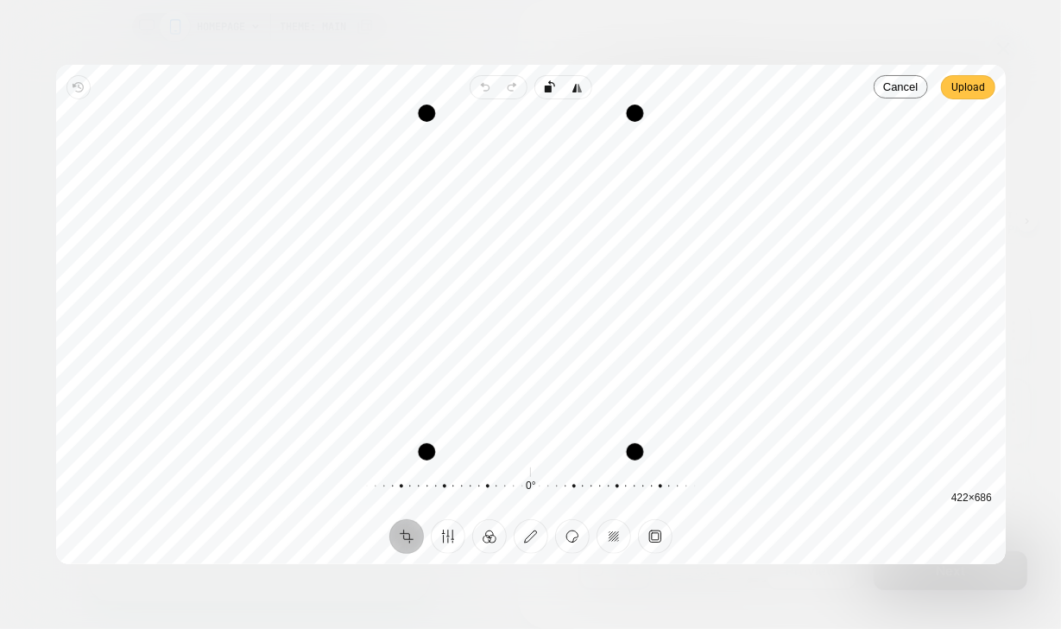
click at [971, 88] on span "Upload" at bounding box center [968, 87] width 34 height 21
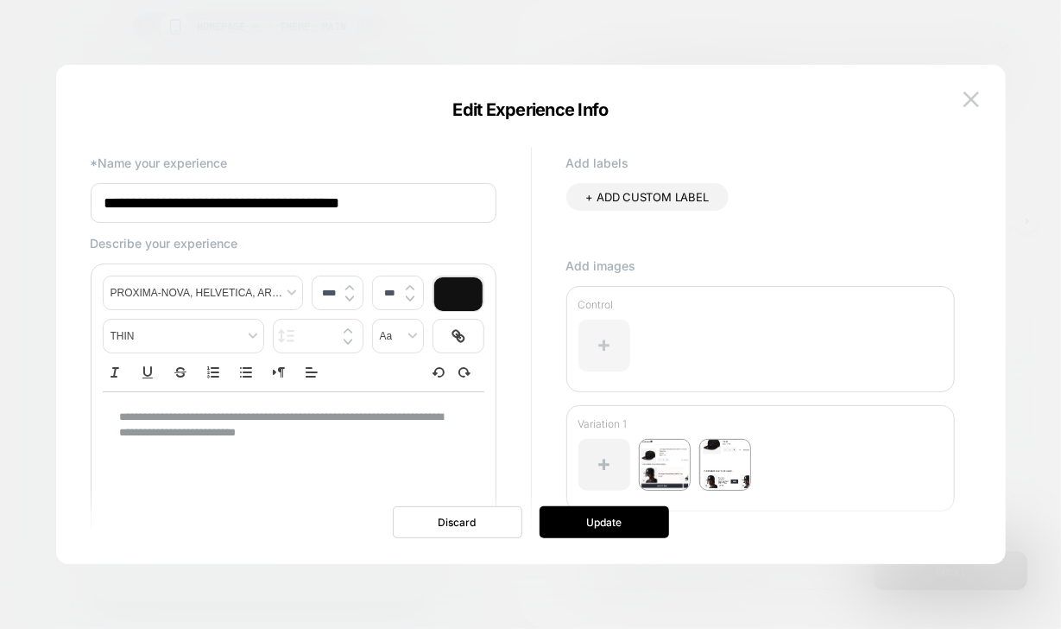
click at [611, 344] on div at bounding box center [604, 345] width 52 height 52
click at [609, 344] on div at bounding box center [604, 345] width 52 height 52
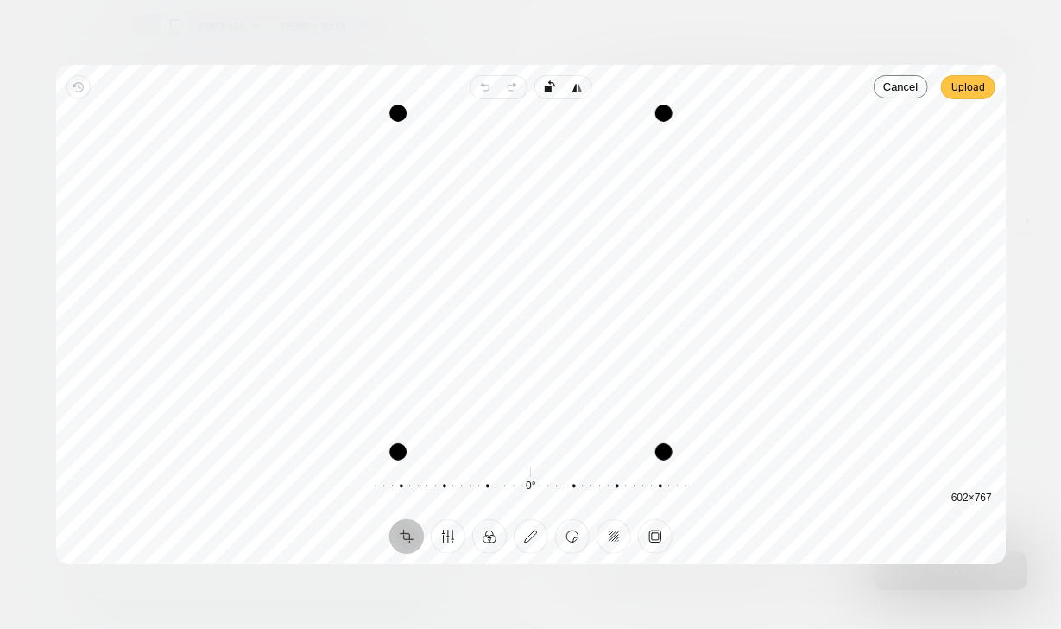
click at [979, 85] on span "Upload" at bounding box center [968, 87] width 34 height 21
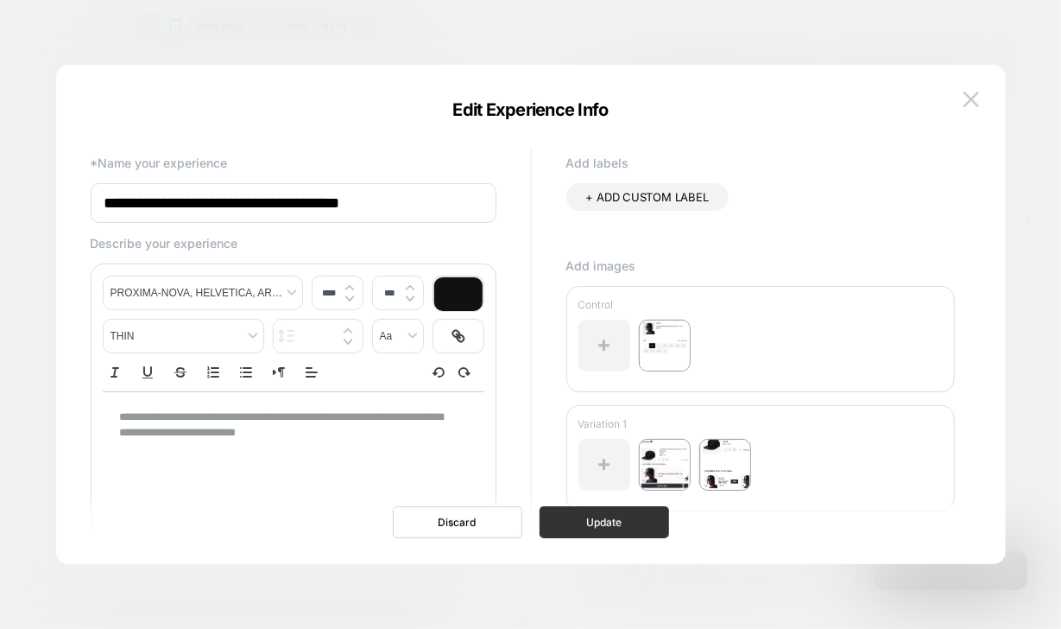
click at [569, 516] on button "Update" at bounding box center [605, 522] width 130 height 32
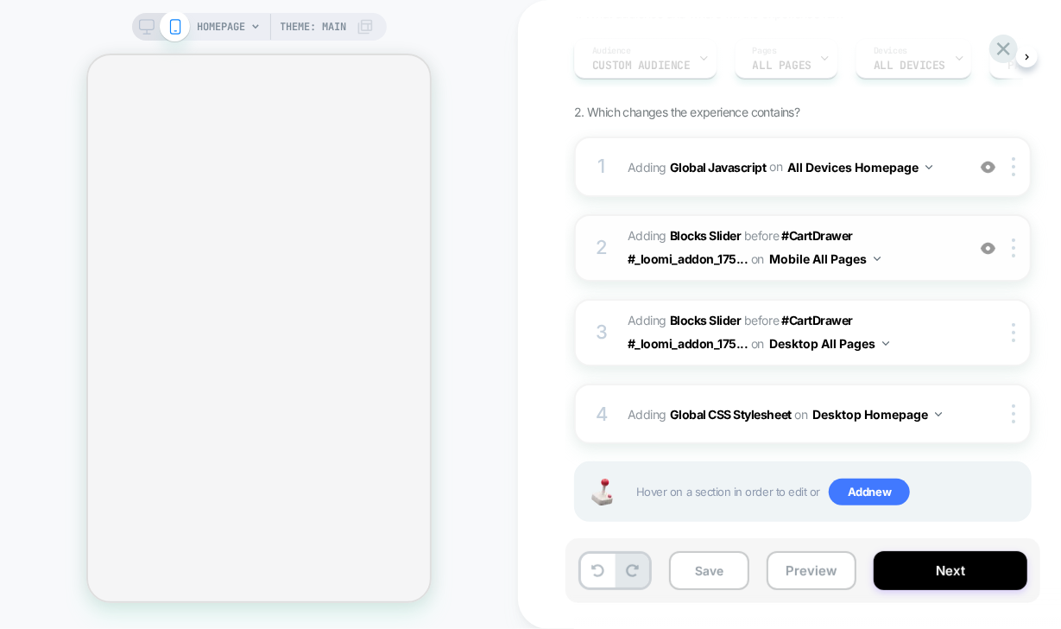
scroll to position [185, 0]
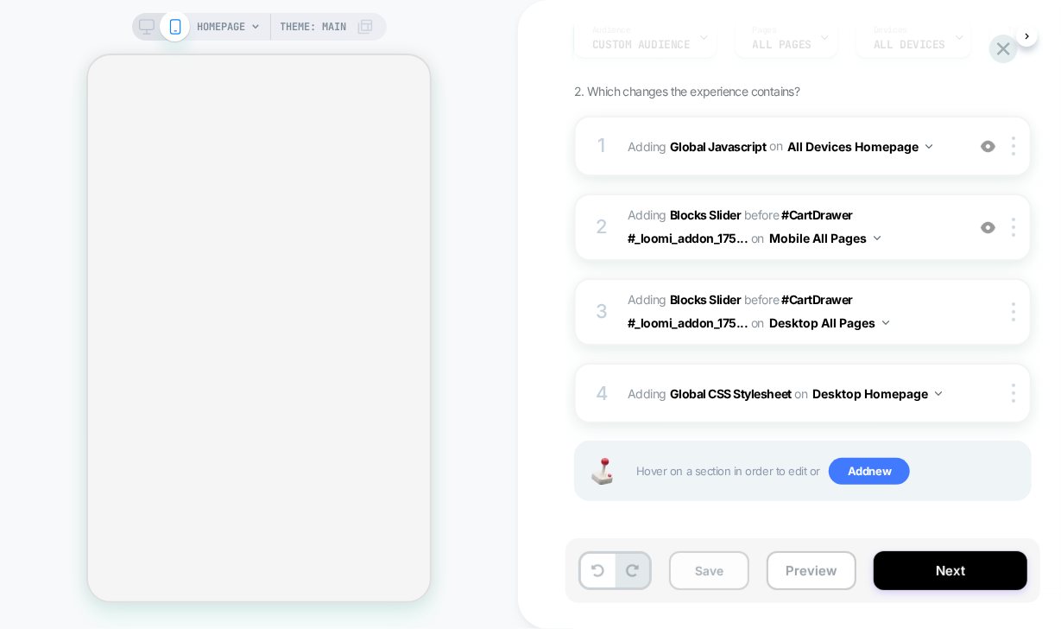
click at [704, 566] on button "Save" at bounding box center [709, 570] width 80 height 39
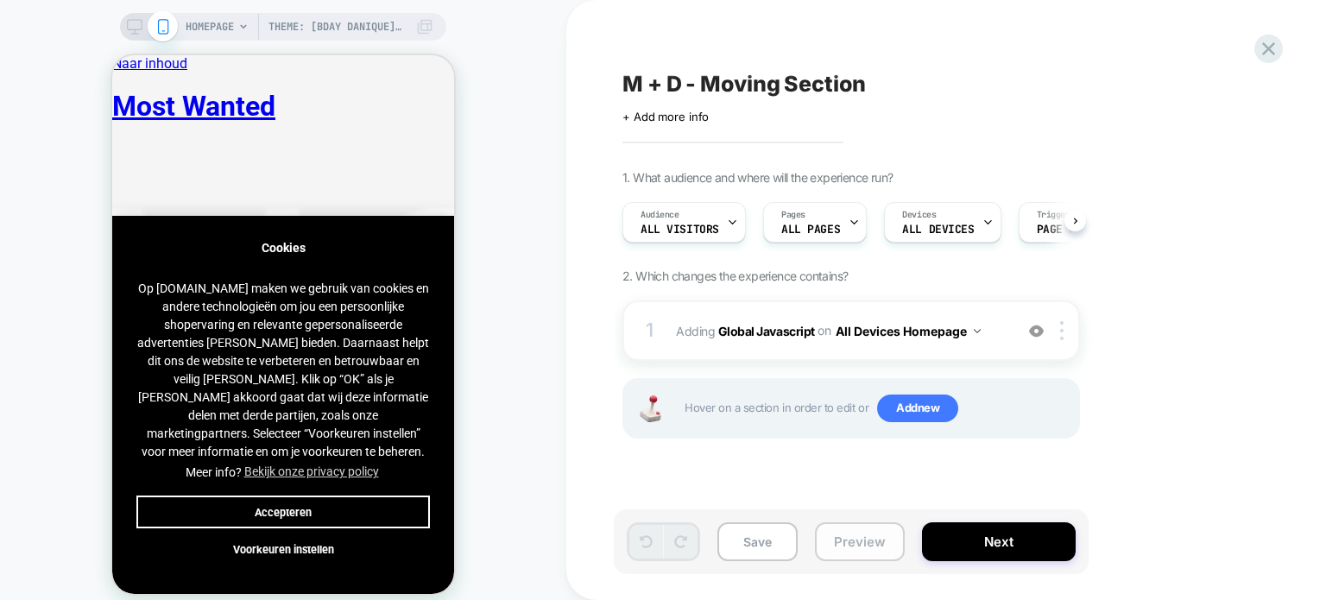
click at [844, 531] on button "Preview" at bounding box center [860, 541] width 90 height 39
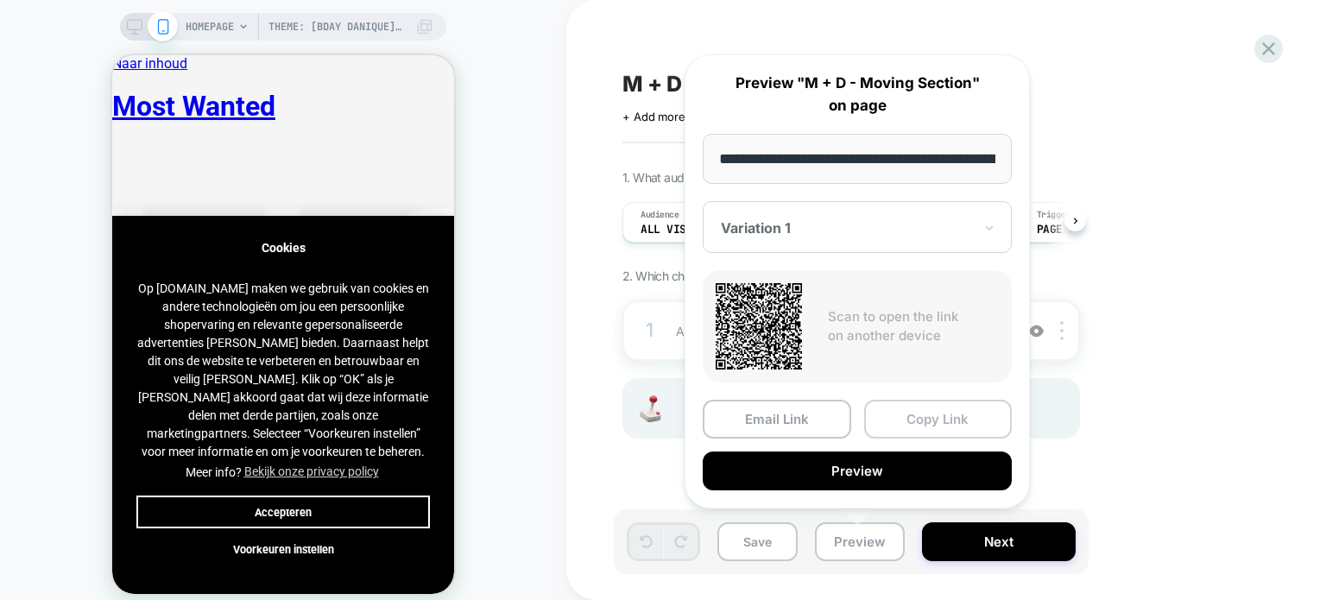
click at [912, 404] on button "Copy Link" at bounding box center [938, 419] width 149 height 39
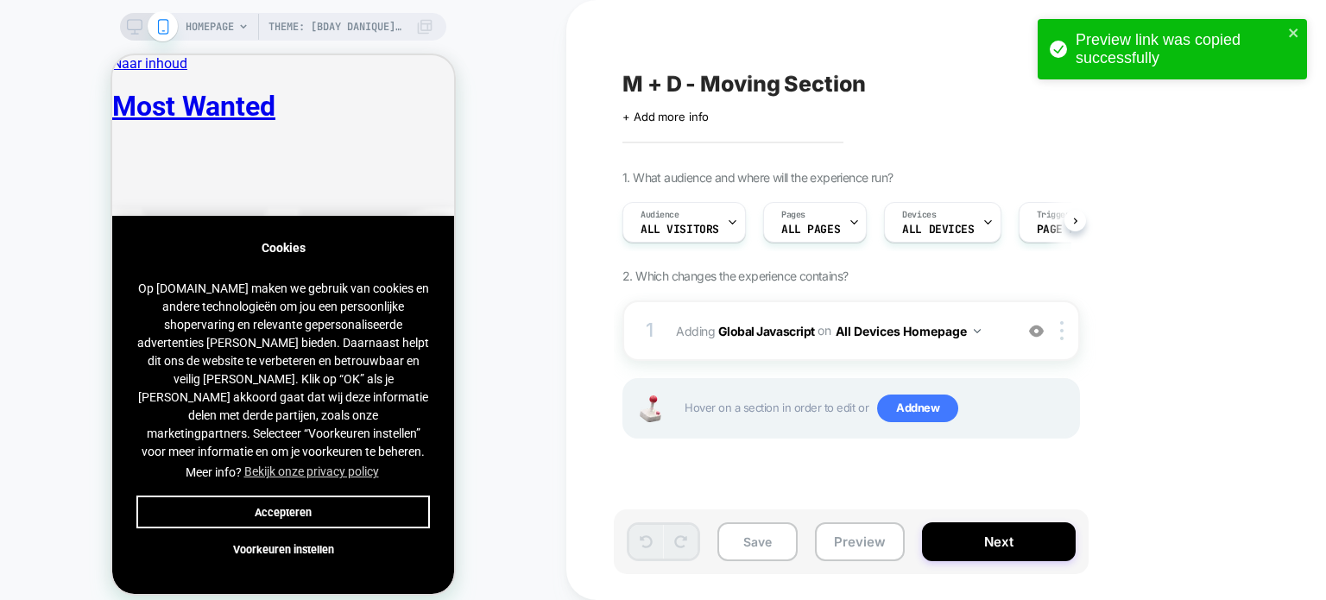
click at [135, 24] on icon at bounding box center [135, 27] width 16 height 16
click at [135, 24] on div "Theme: [BDAY DANIQUE] Prestige 10.7.0 HOMEPAGE Theme: [BDAY DANIQUE] Prestige 1…" at bounding box center [283, 310] width 566 height 587
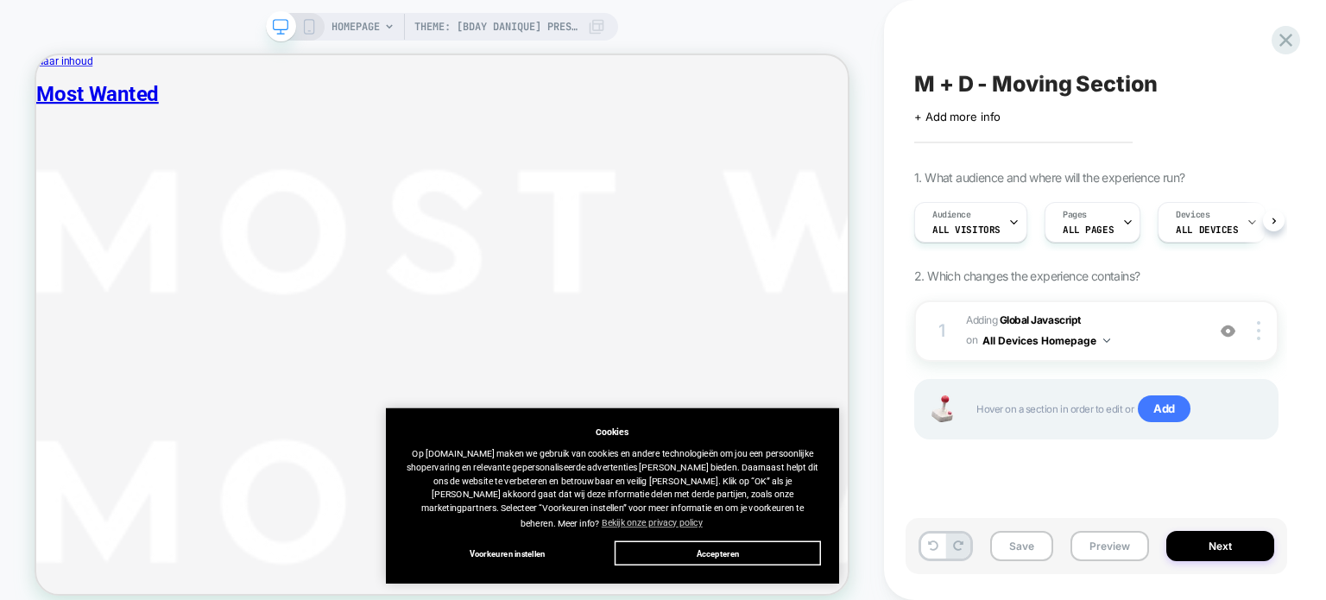
drag, startPoint x: 954, startPoint y: 51, endPoint x: 945, endPoint y: 54, distance: 9.3
click at [951, 51] on div "M + D - Moving Section Click to edit experience details + Add more info 1. What…" at bounding box center [1097, 300] width 382 height 566
click at [964, 82] on span "M + D - Moving Section" at bounding box center [1035, 84] width 243 height 26
click at [964, 82] on textarea "**********" at bounding box center [1068, 84] width 308 height 26
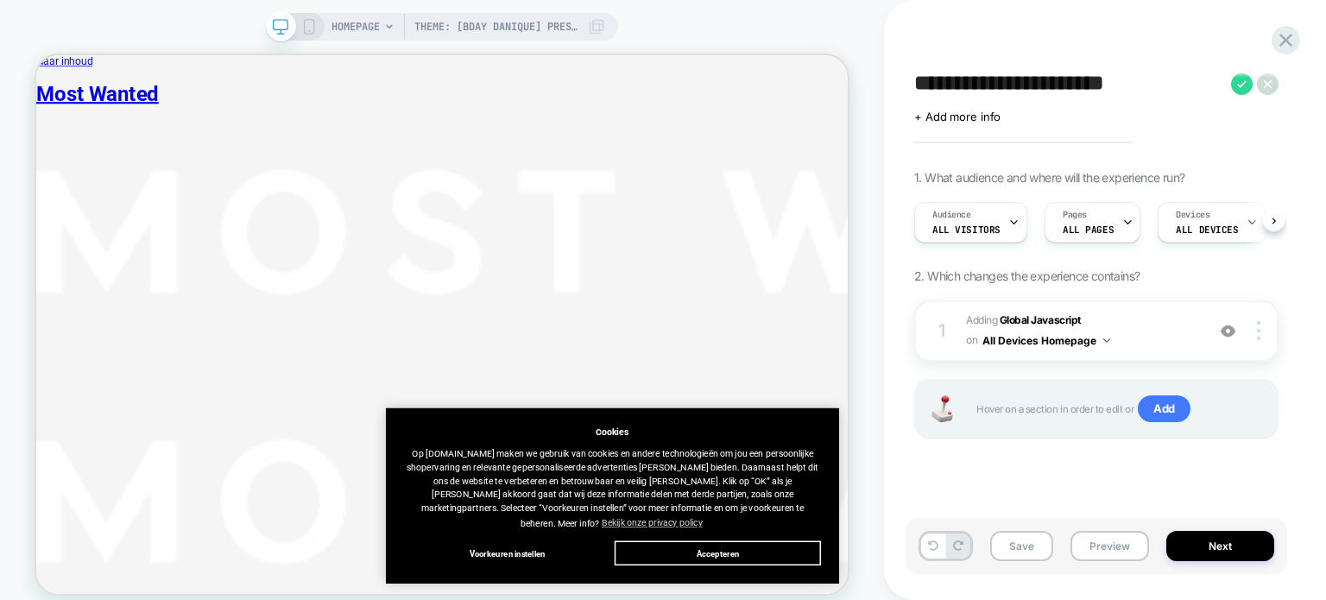
click at [964, 82] on textarea "**********" at bounding box center [1068, 84] width 308 height 26
click at [1101, 552] on button "Preview" at bounding box center [1110, 546] width 79 height 30
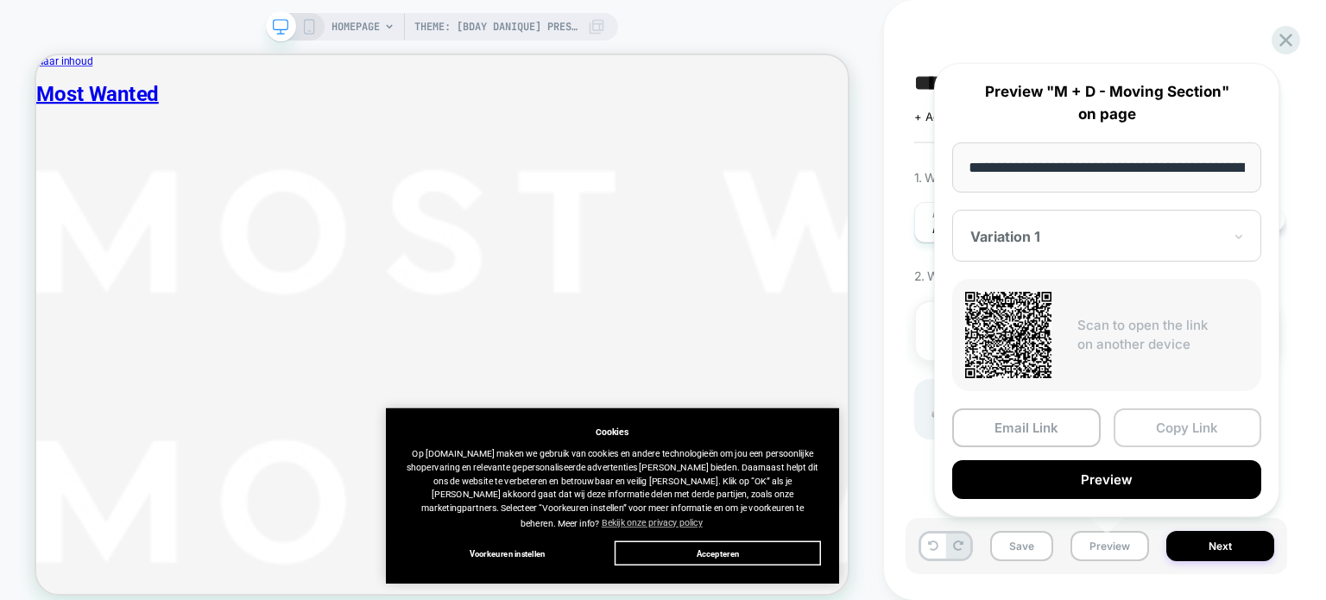
click at [1178, 430] on button "Copy Link" at bounding box center [1188, 427] width 149 height 39
